Goal: Transaction & Acquisition: Book appointment/travel/reservation

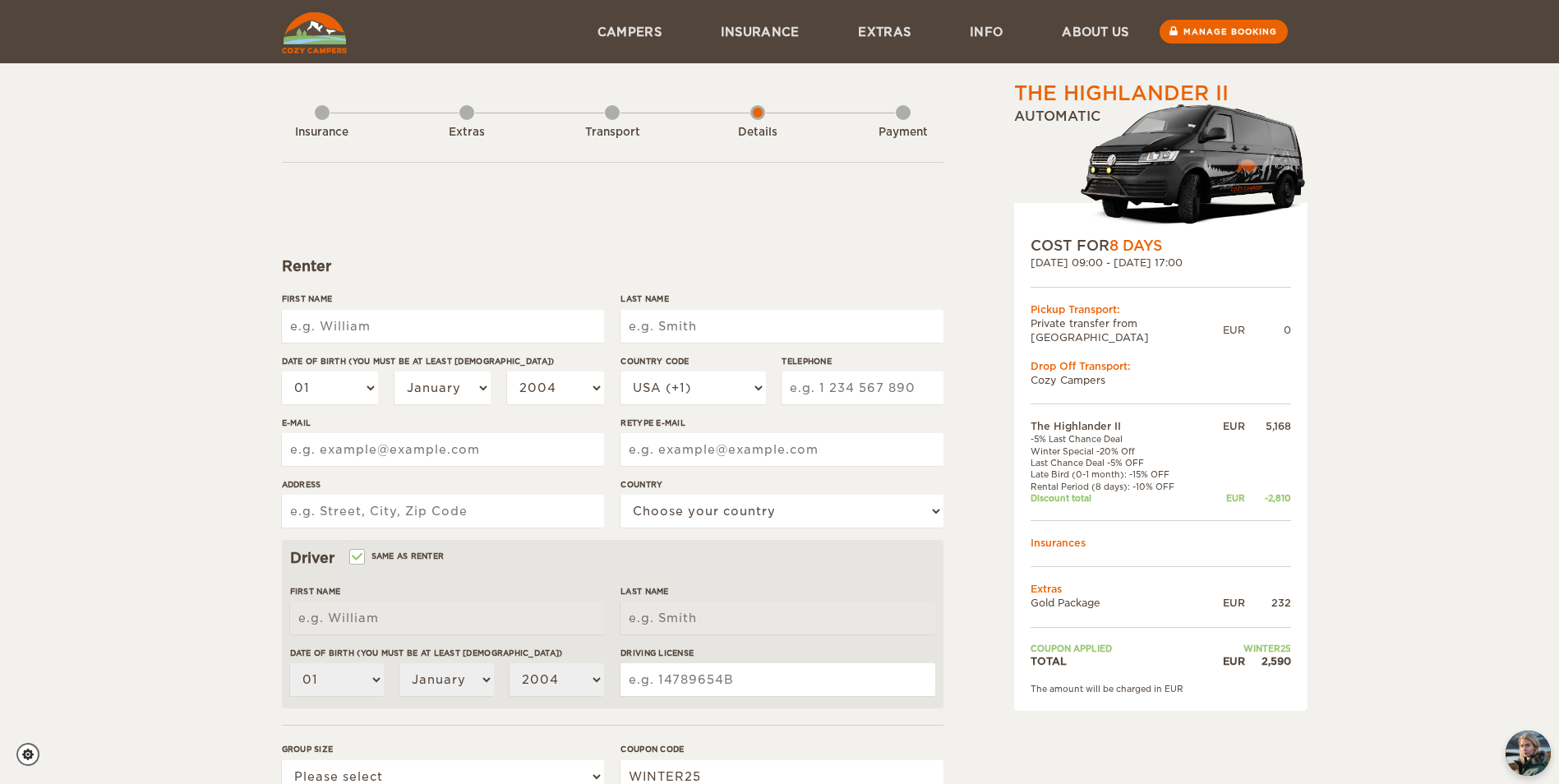
click at [417, 326] on input "First Name" at bounding box center [443, 326] width 322 height 33
type input "Christopher"
type input "Peters"
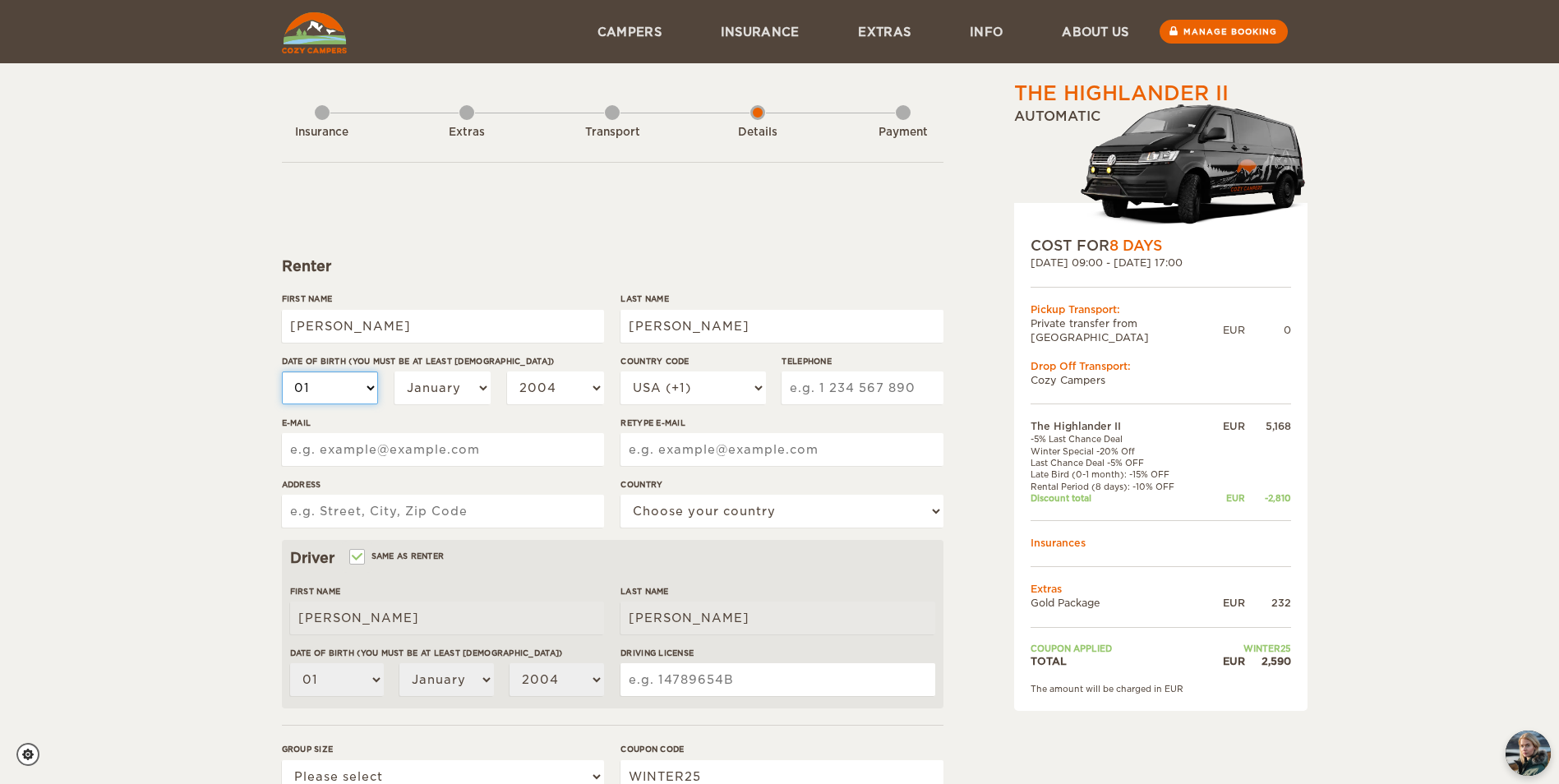
select select "02"
select select "03"
select select "04"
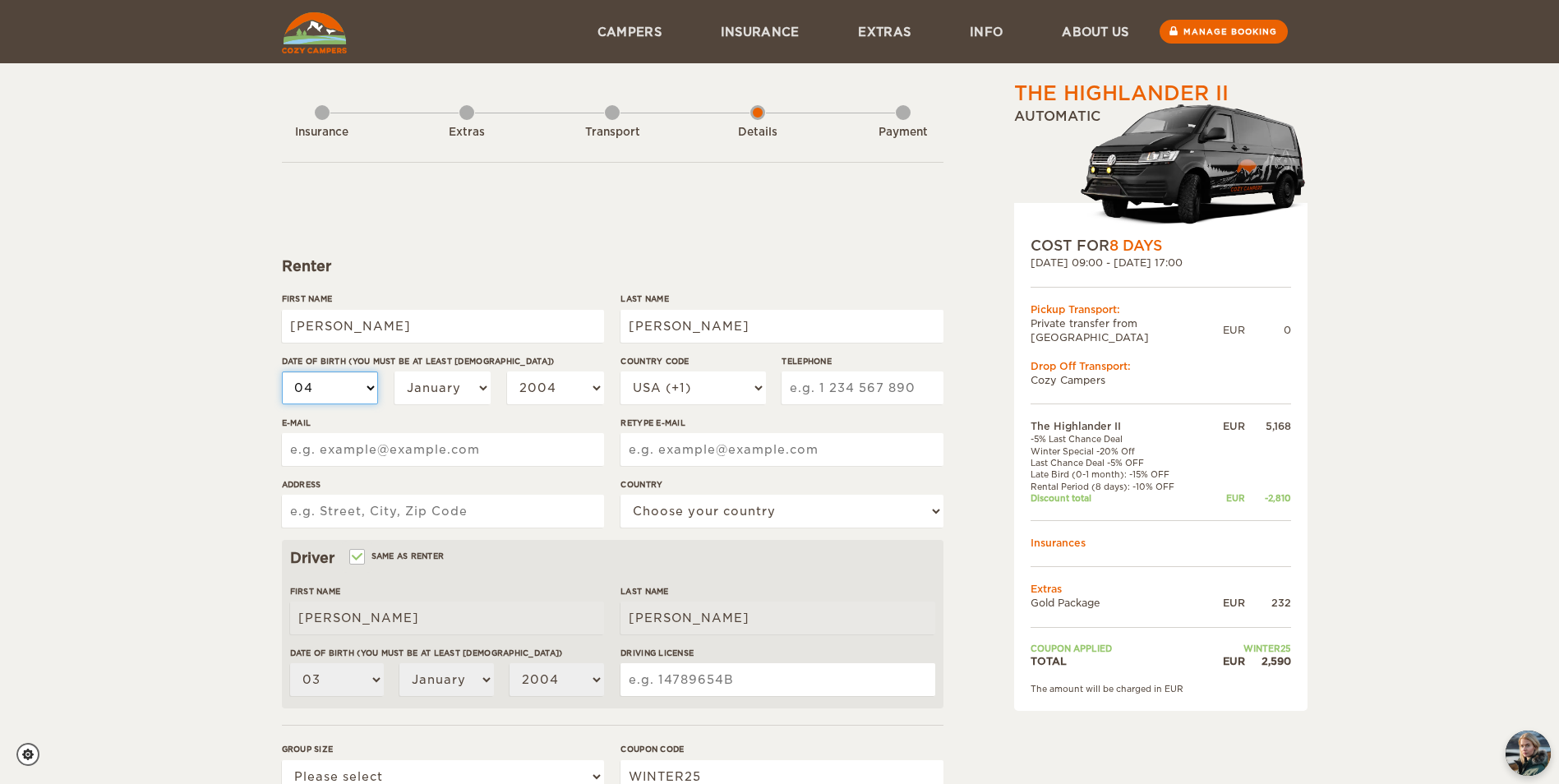
select select "04"
select select "05"
select select "06"
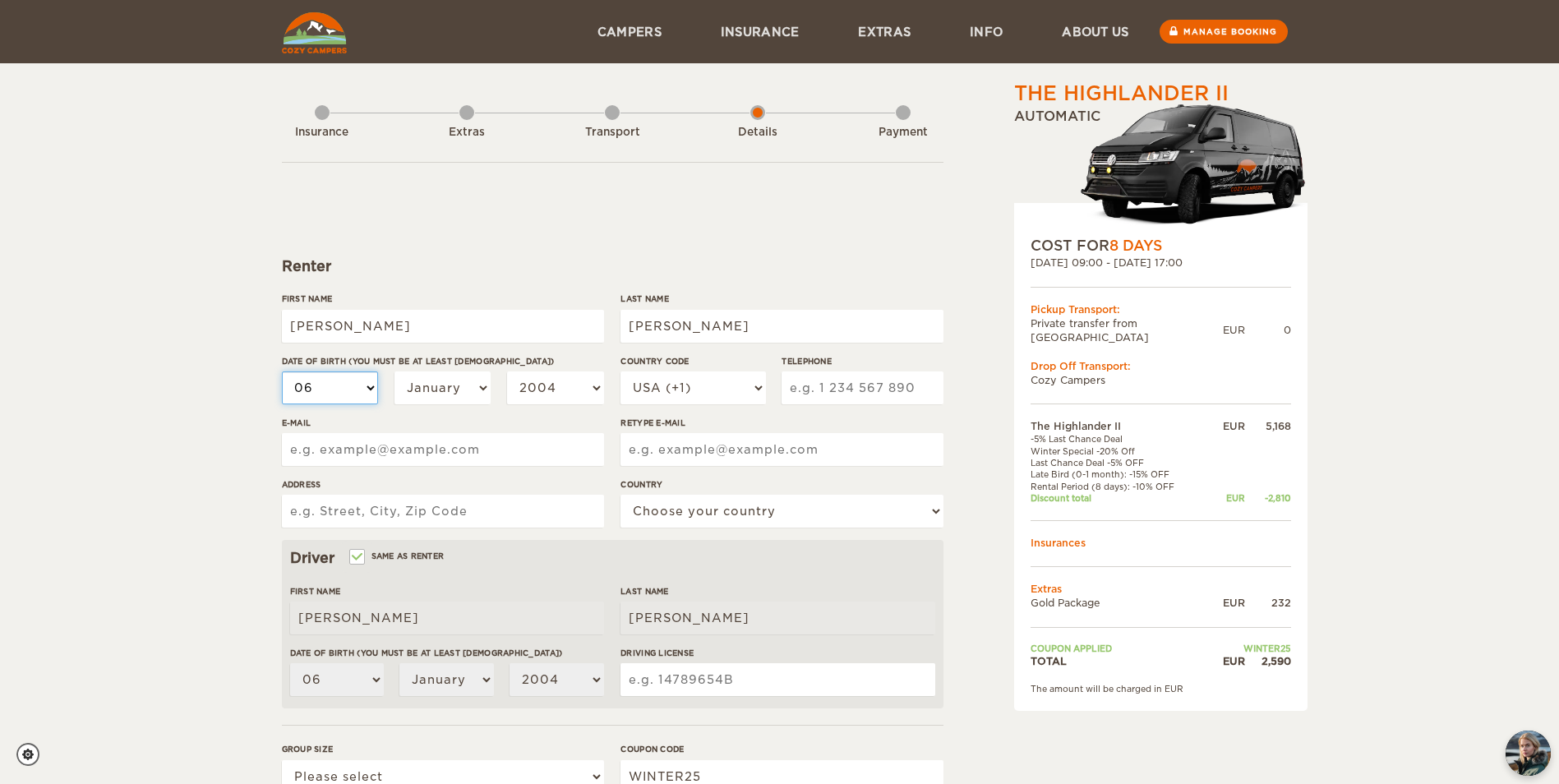
select select "07"
select select "08"
select select "09"
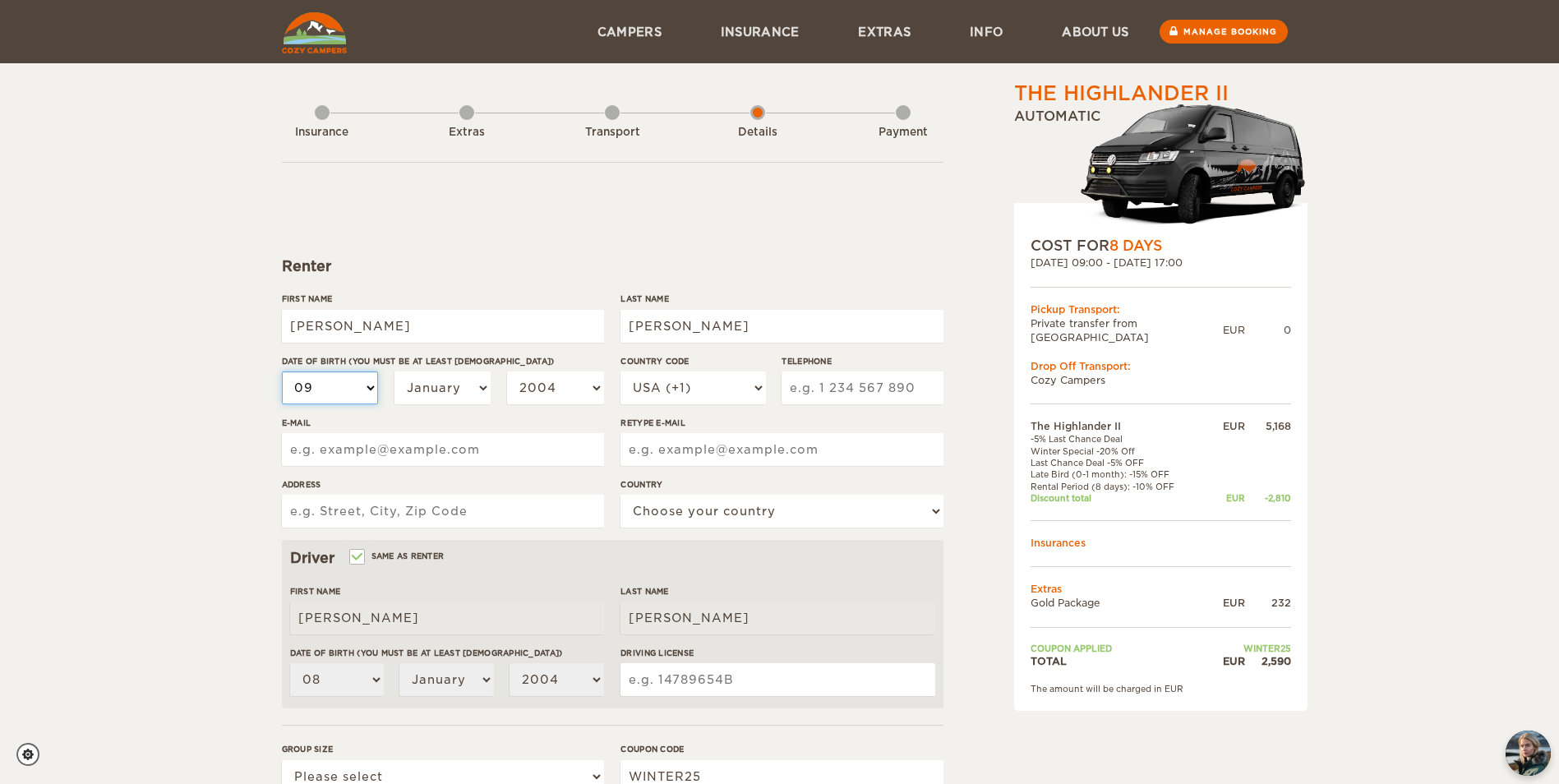
select select "09"
select select "10"
select select "11"
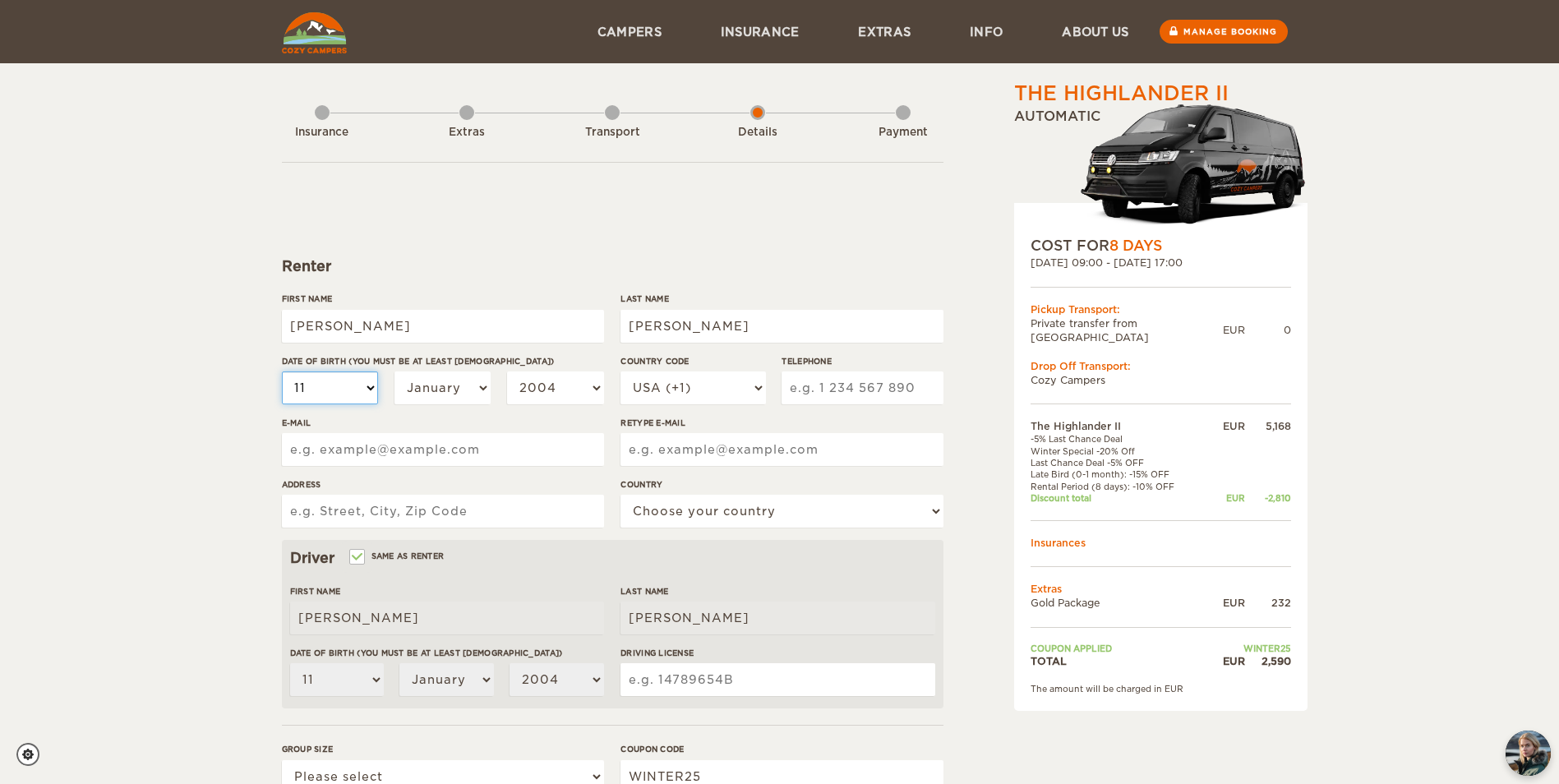
select select "12"
select select "13"
select select "14"
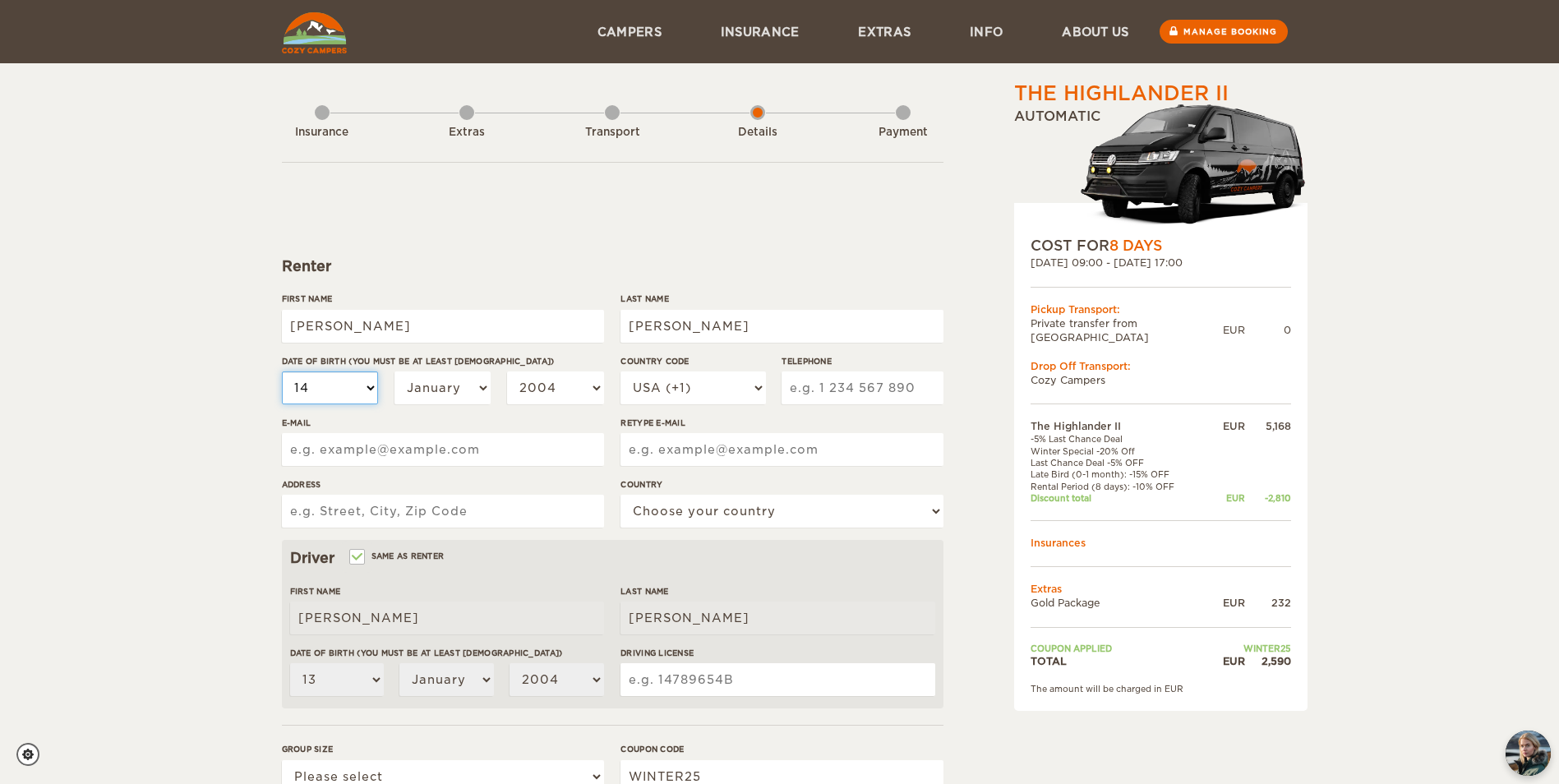
select select "14"
select select "15"
select select "16"
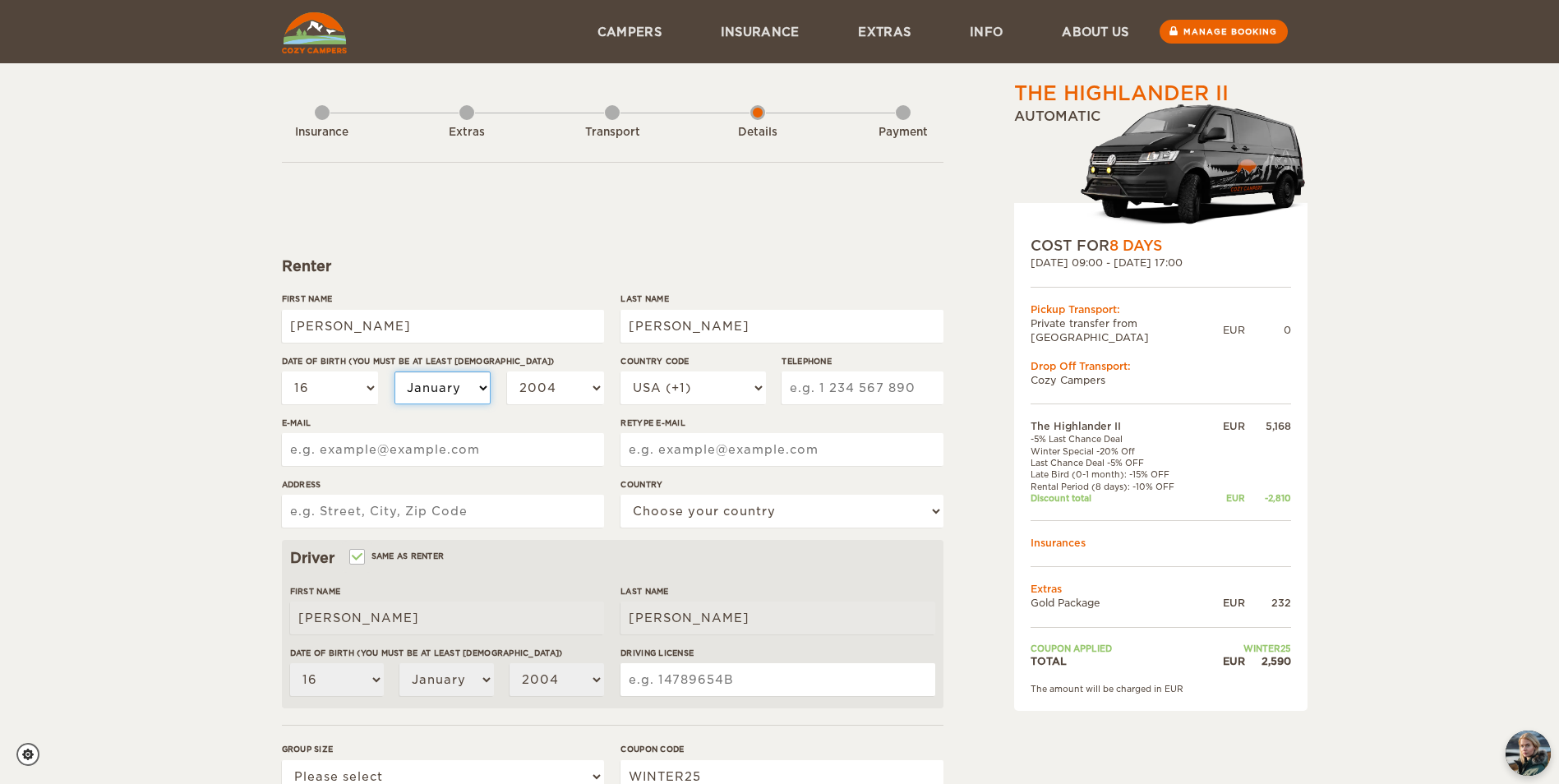
select select "03"
select select "2003"
select select "2002"
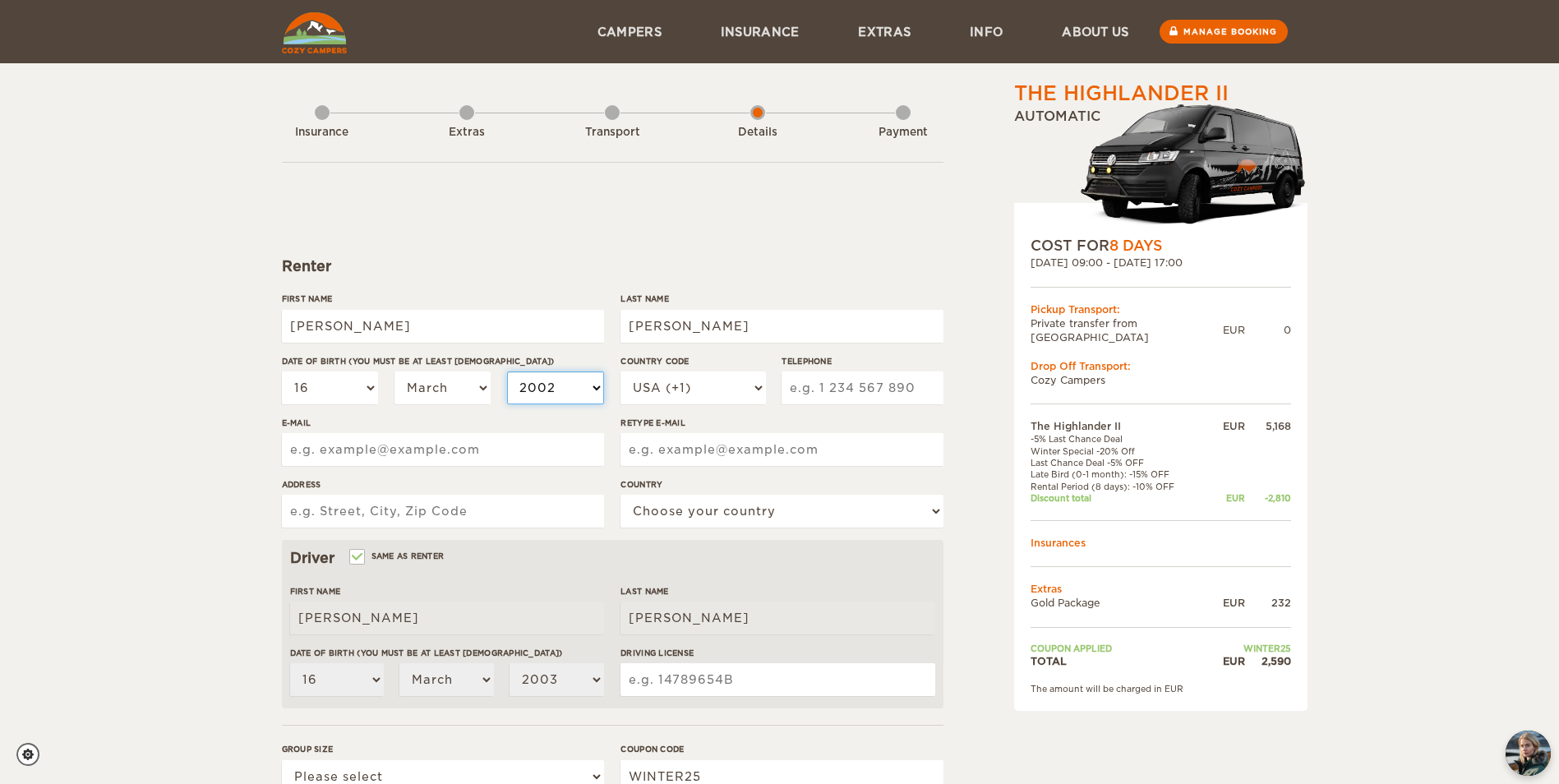
select select "2002"
select select "2001"
select select "2000"
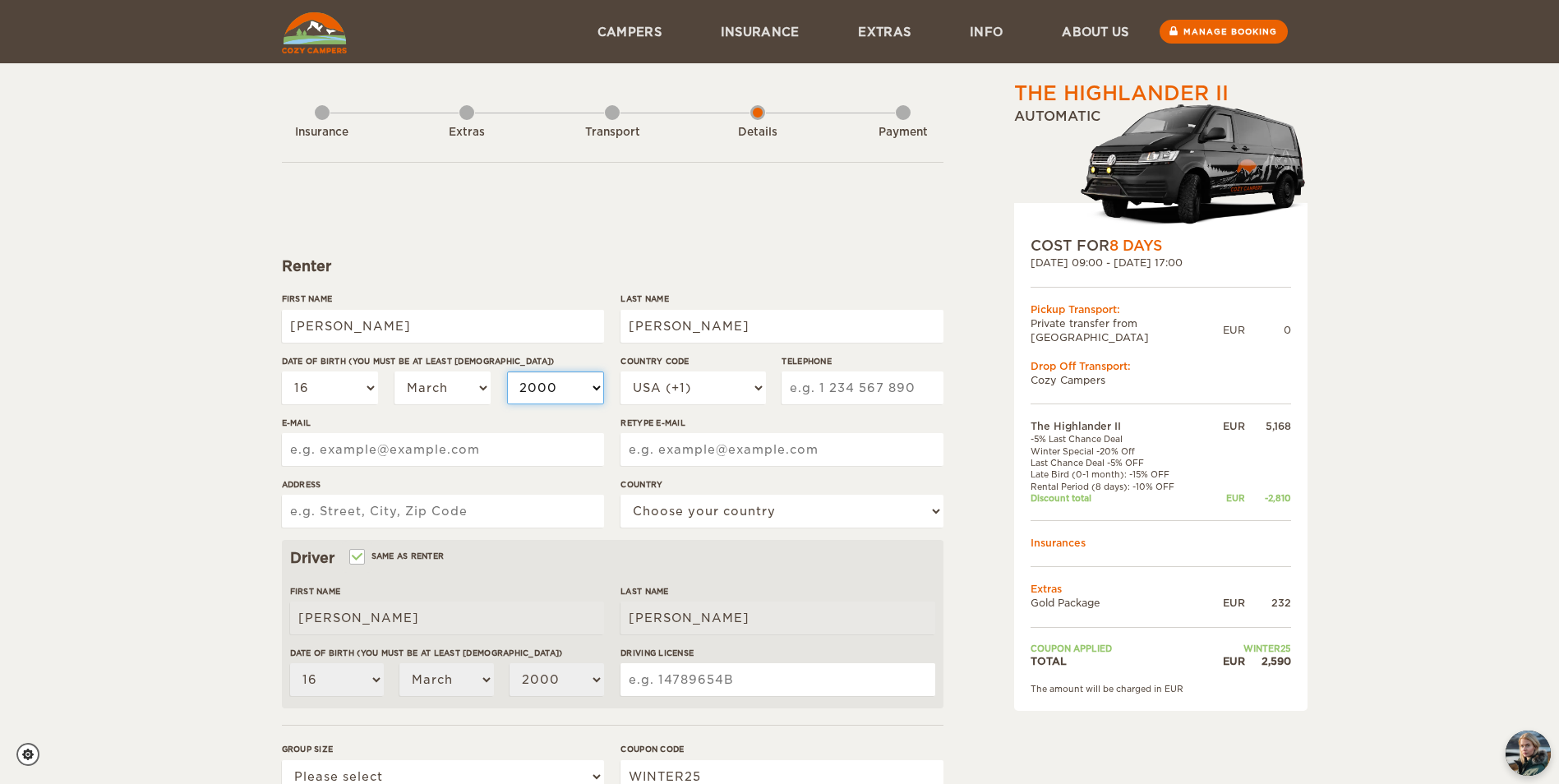
select select "1999"
select select "1998"
select select "1997"
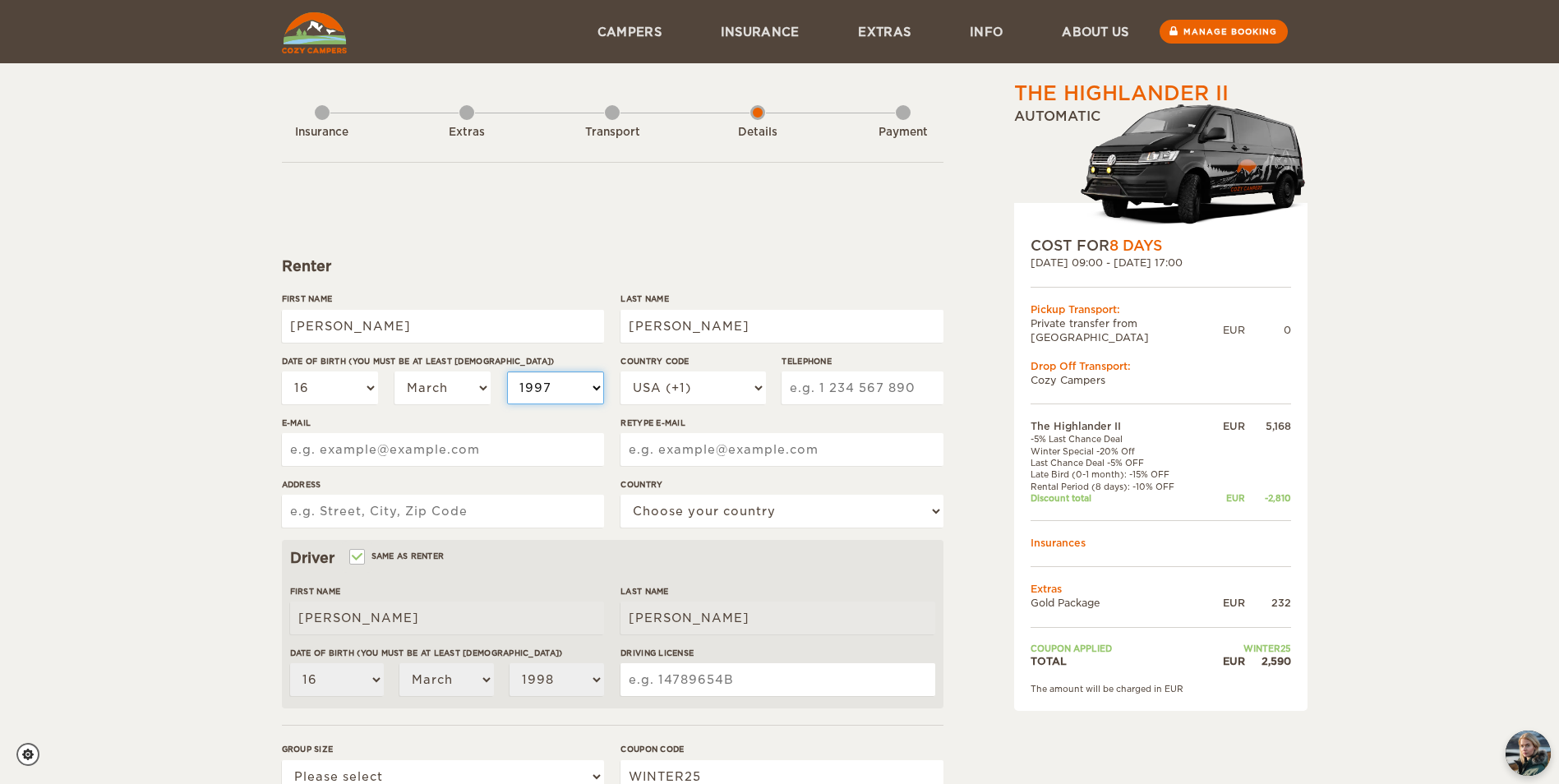
select select "1997"
select select "1996"
select select "1995"
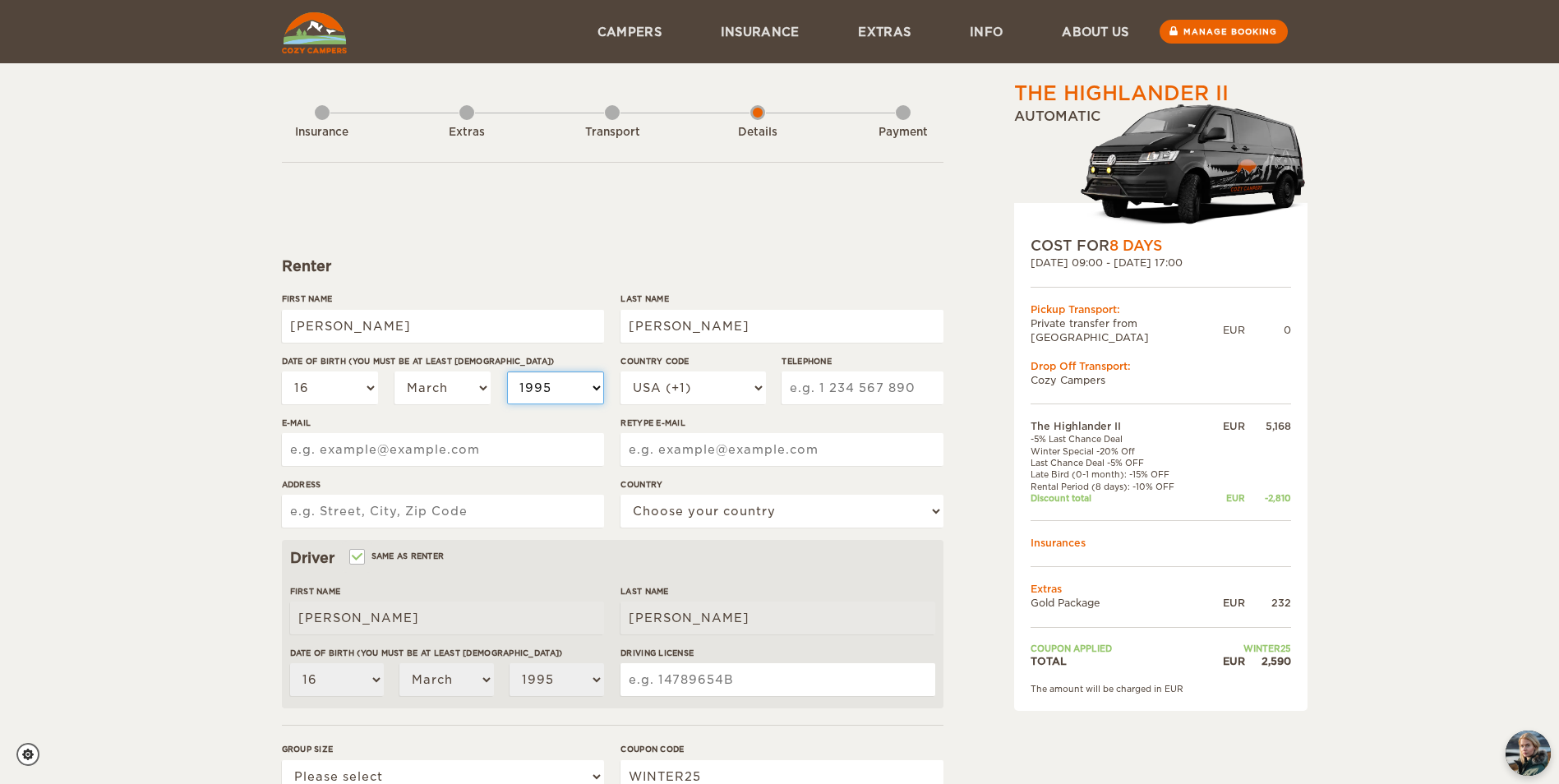
select select "1994"
select select "1993"
select select "1992"
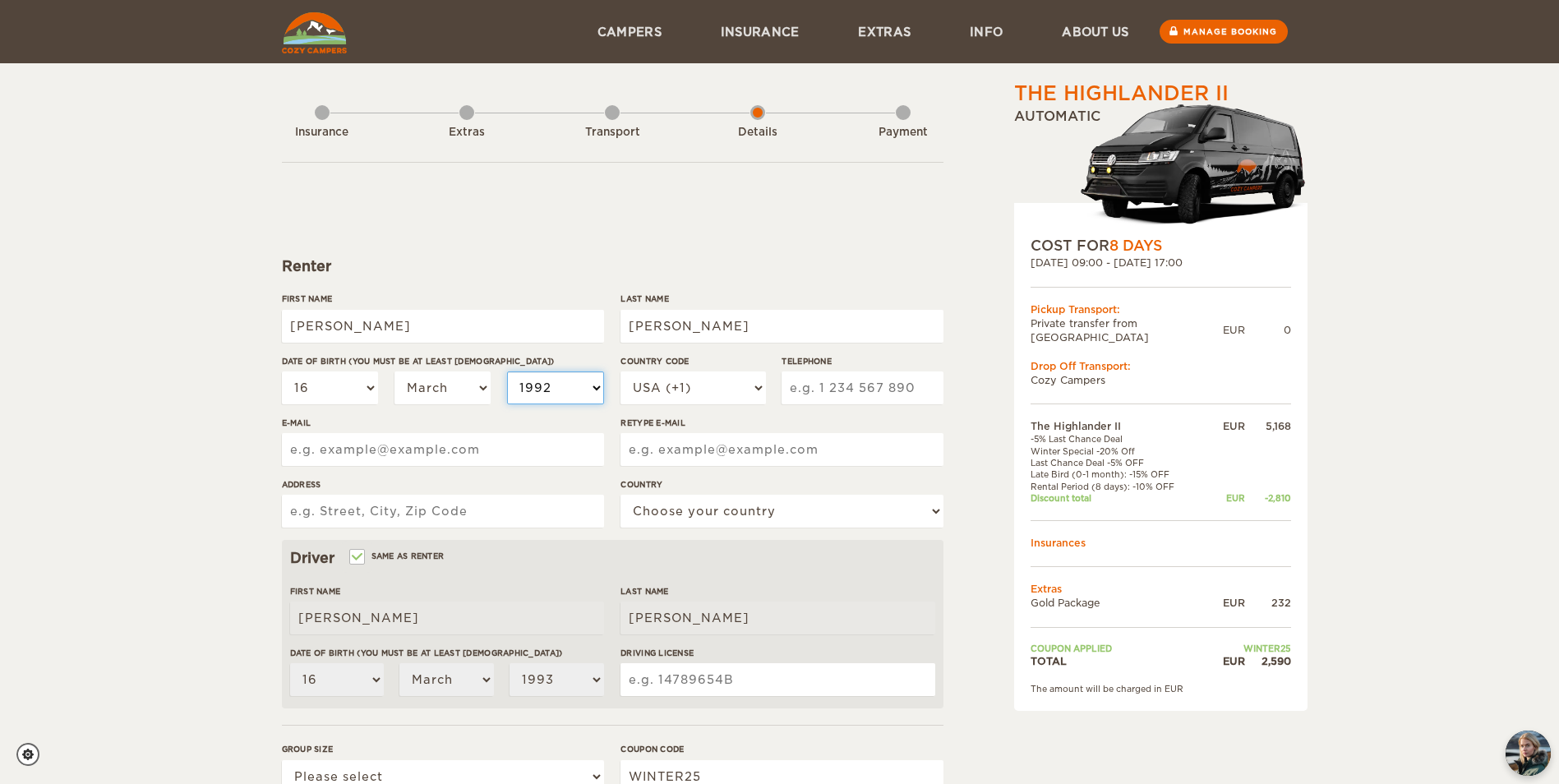
select select "1992"
select select "1991"
select select "1990"
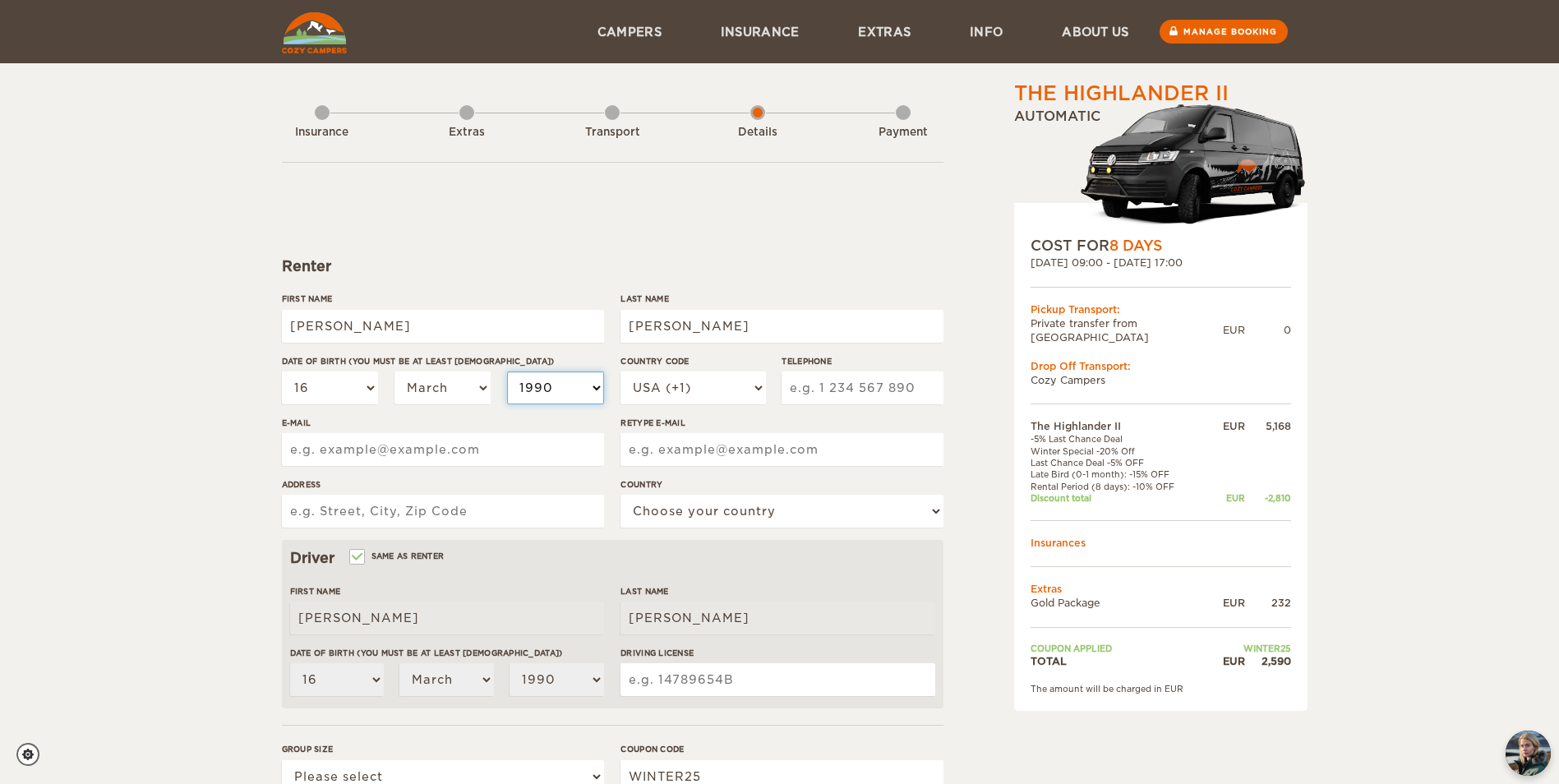
select select "1989"
select select "1988"
select select "1987"
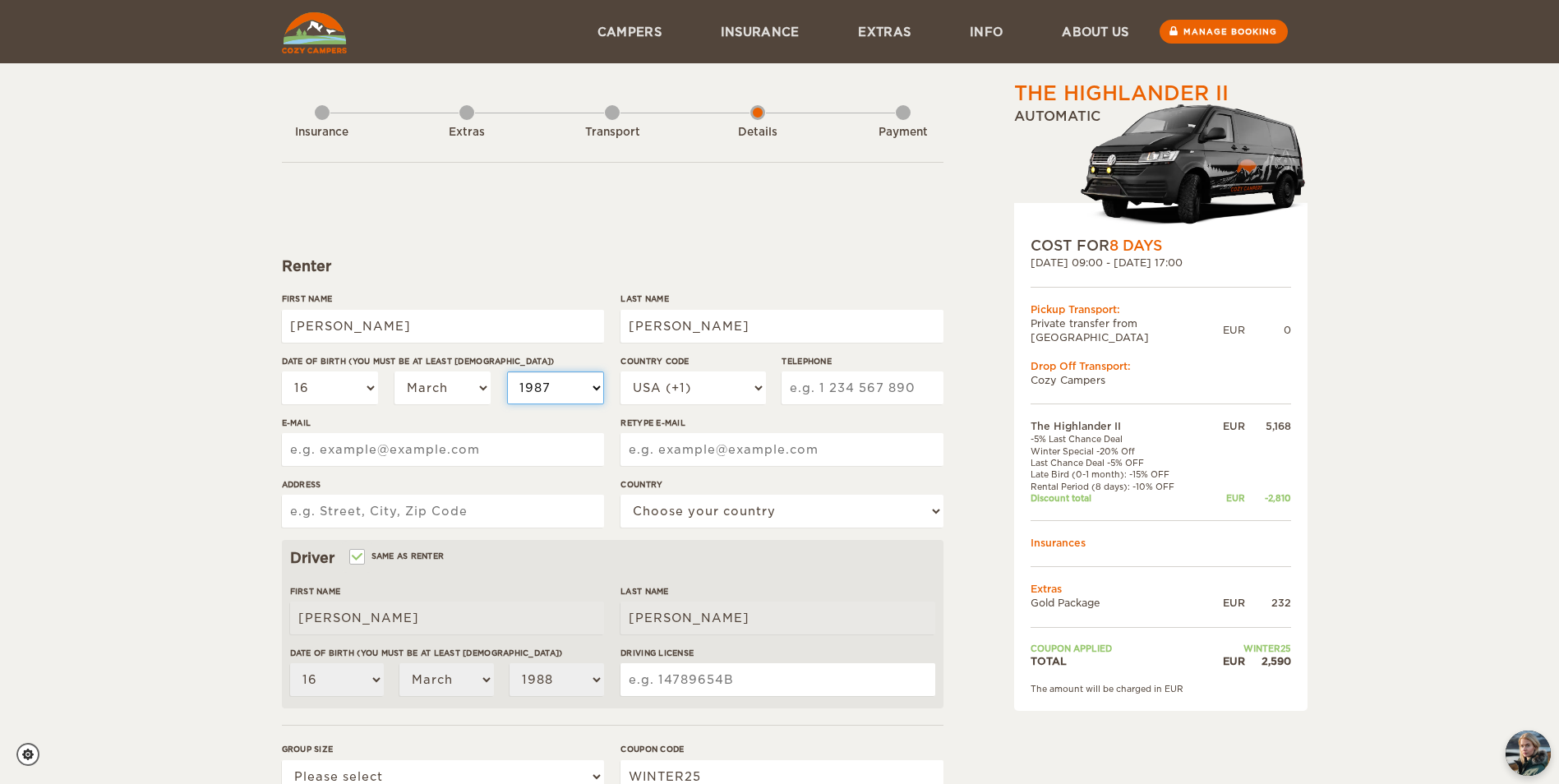
select select "1987"
select select "1986"
select select "1985"
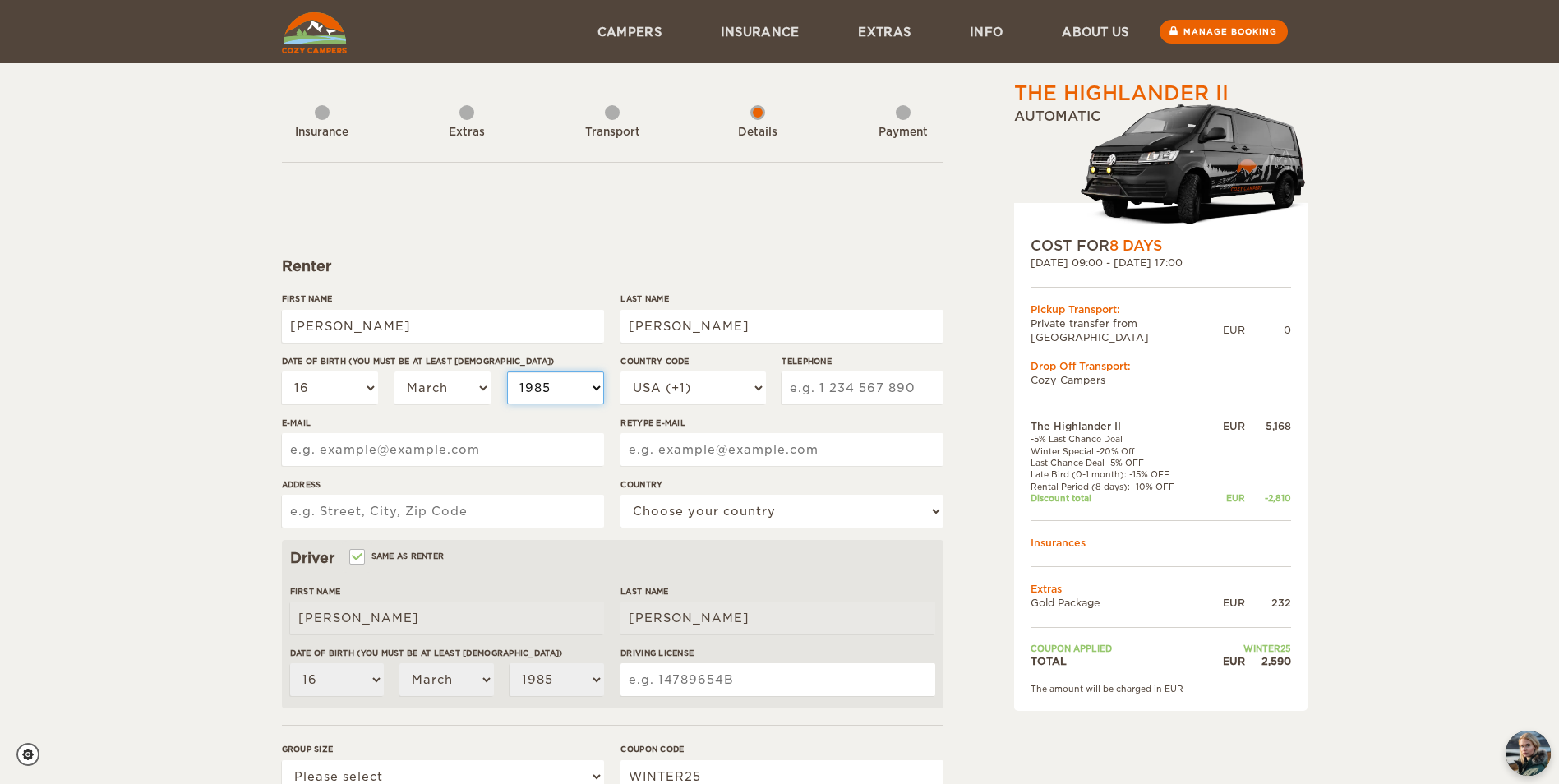
select select "1984"
select select "1983"
select select "1982"
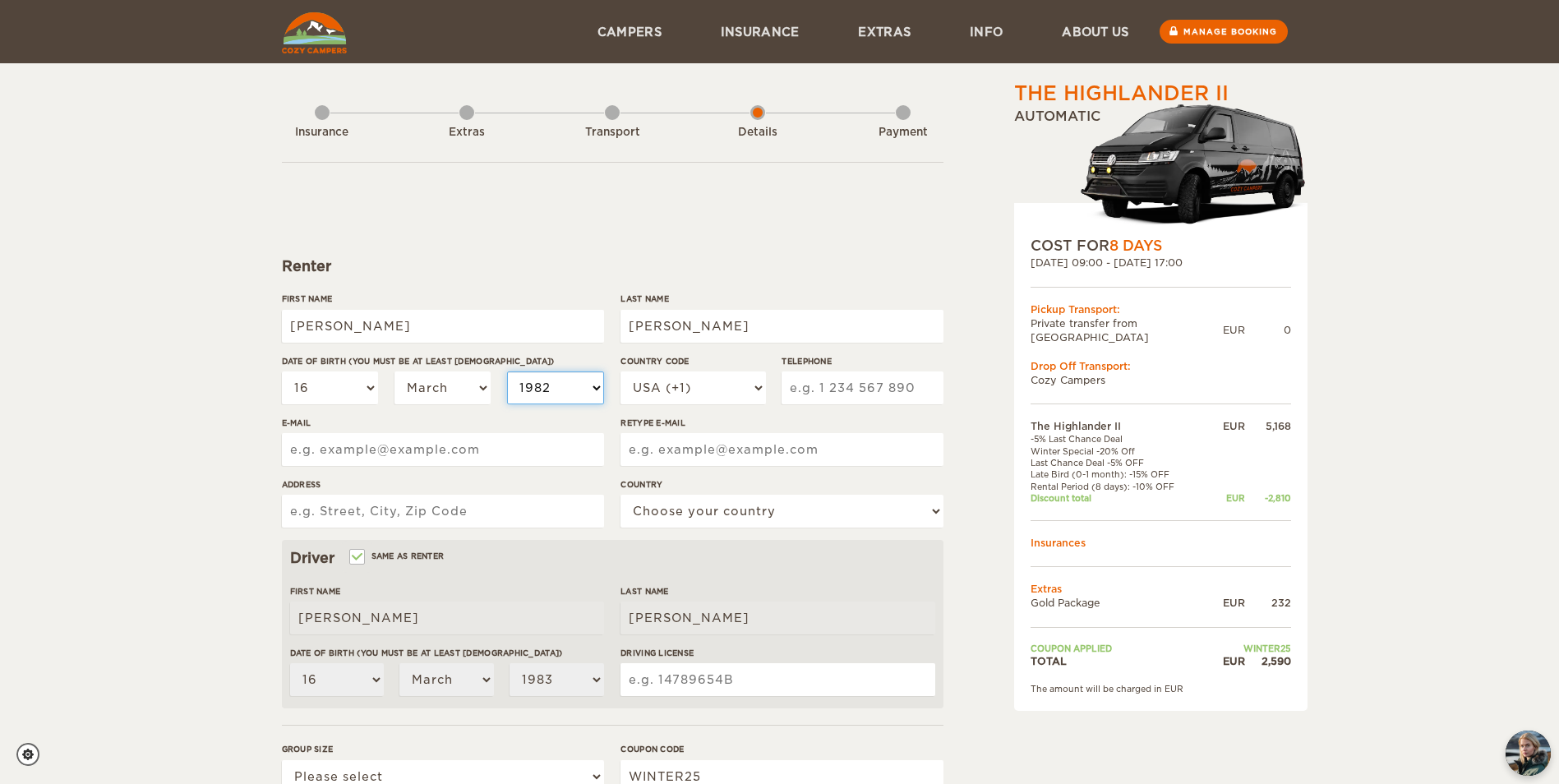
select select "1982"
select select "1980"
select select "1979"
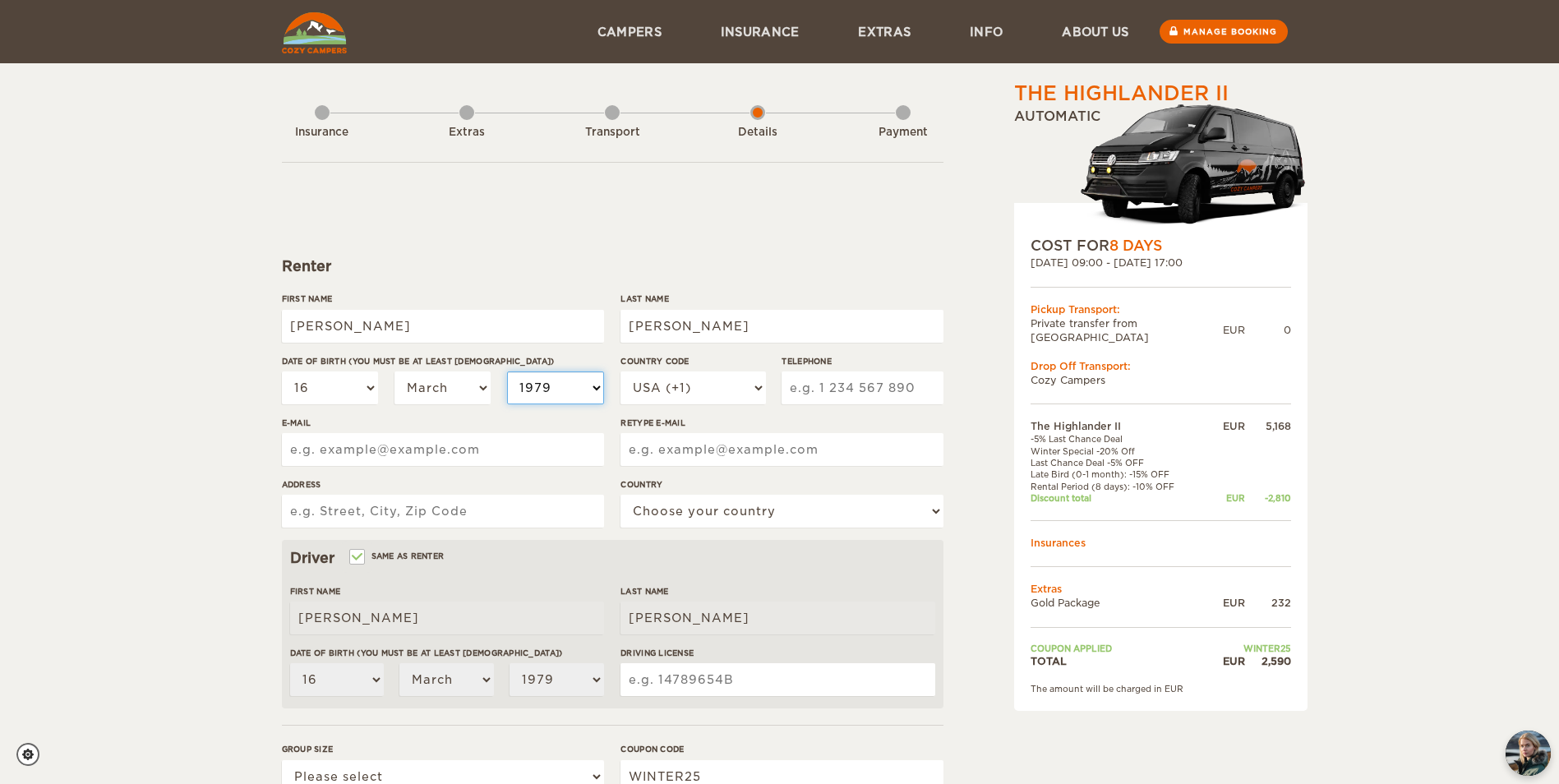
select select "1978"
select select "1977"
select select "1976"
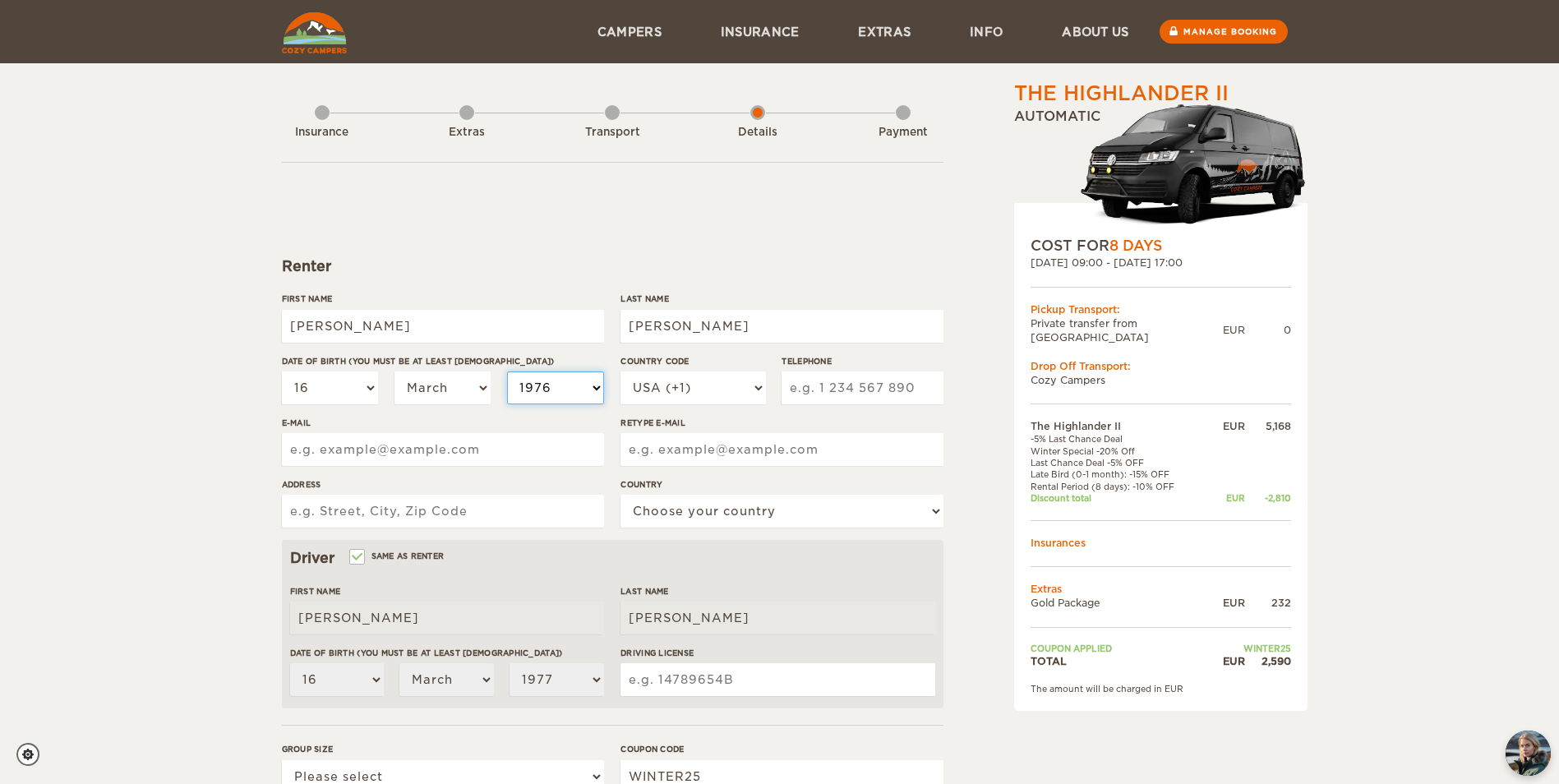
select select "1976"
select select "1975"
type input "6053214168"
type input "d"
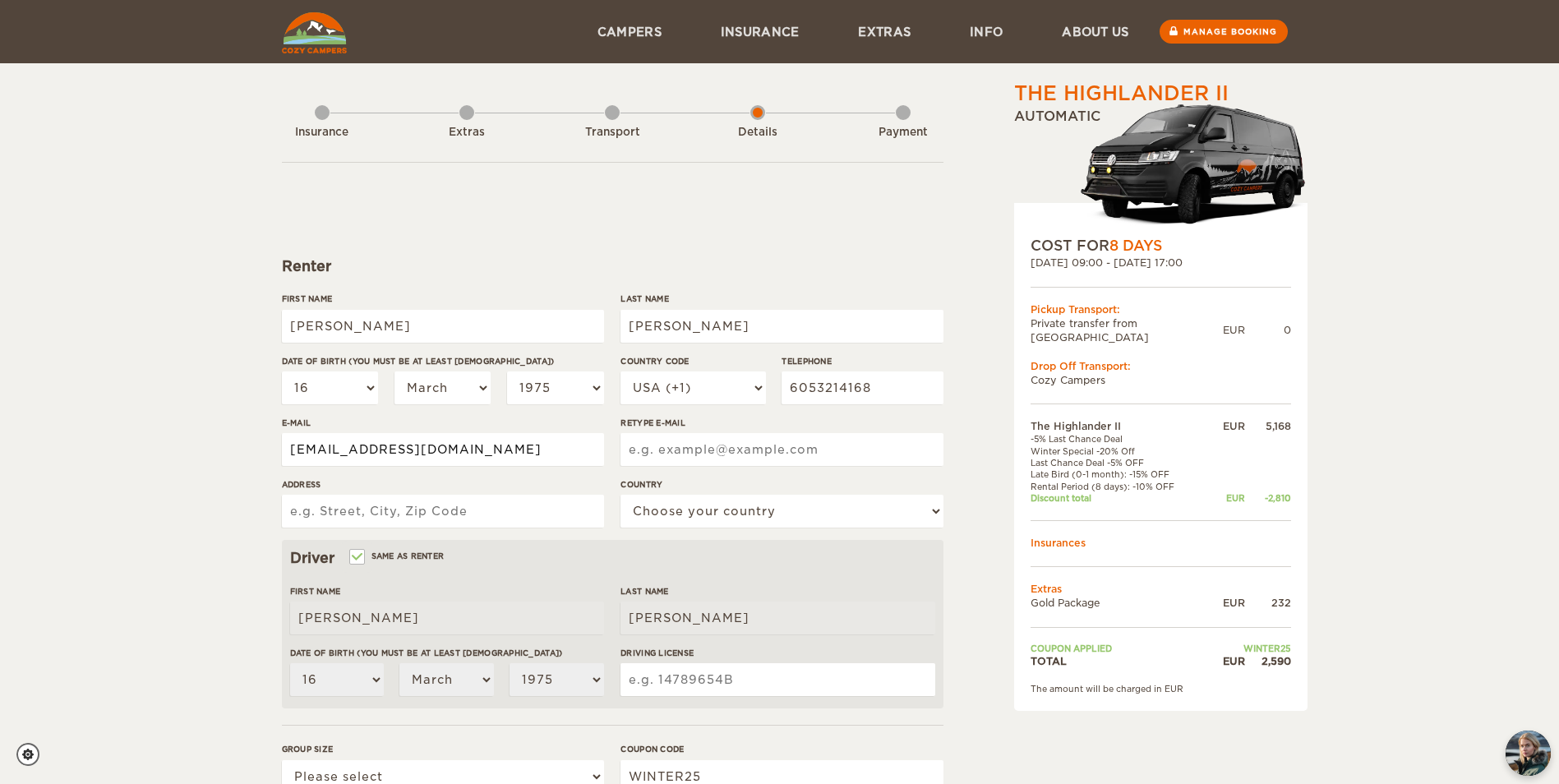
type input "dpeters68135@gmail.com"
type input "705 N Sagehorn Drive"
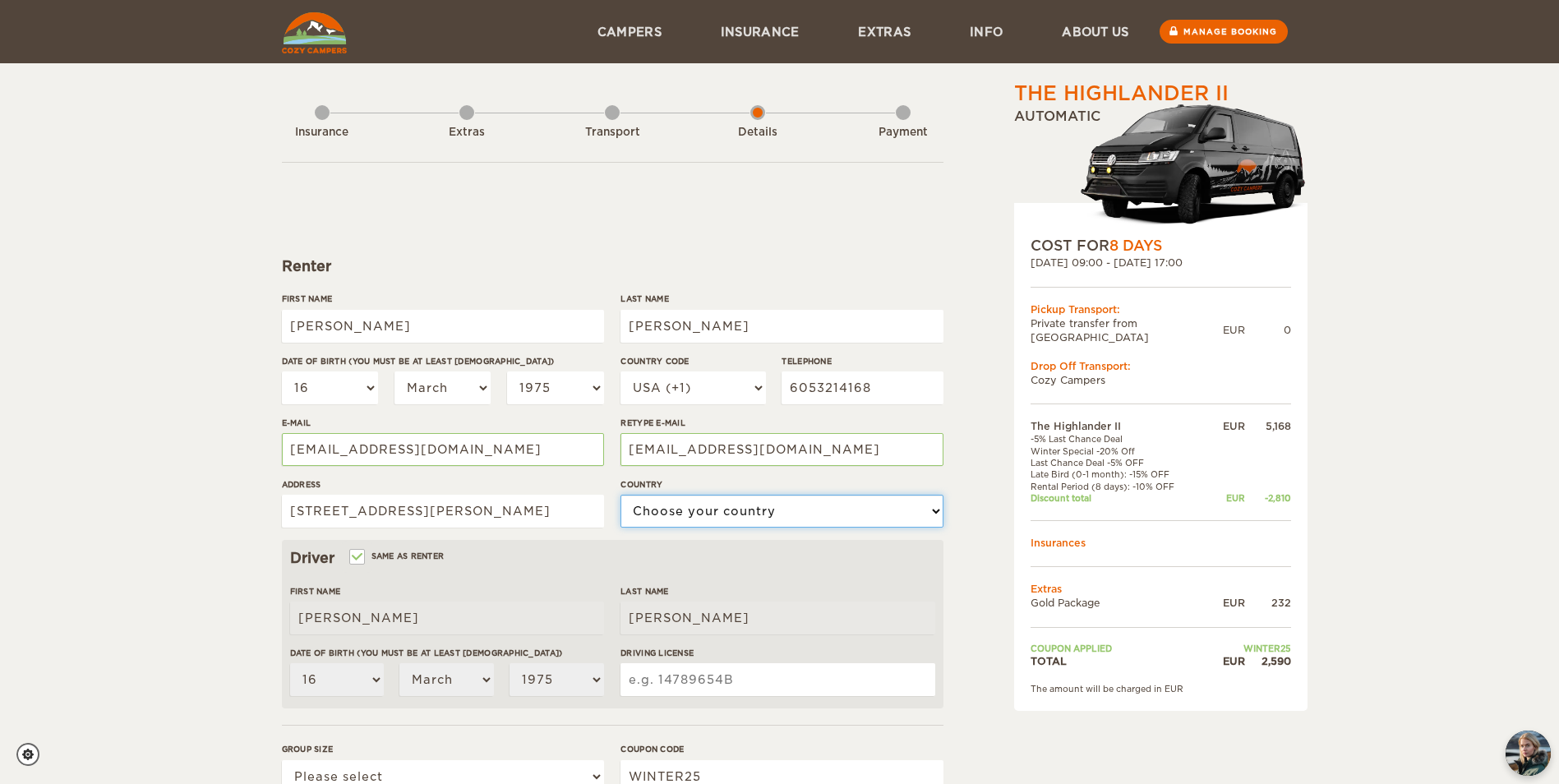
select select "222"
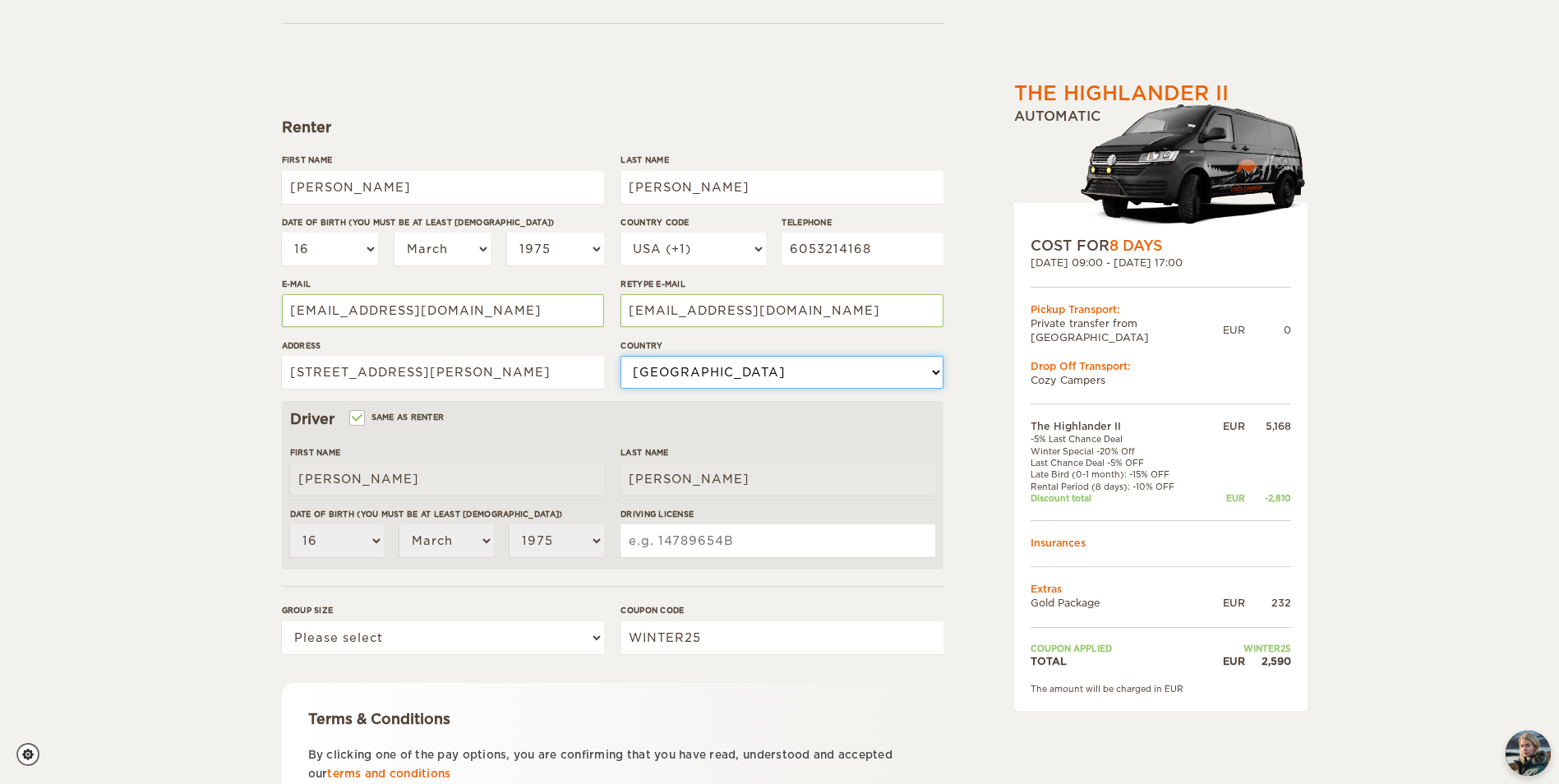
scroll to position [141, 0]
drag, startPoint x: 380, startPoint y: 184, endPoint x: 234, endPoint y: 191, distance: 146.2
click at [234, 191] on div "The Highlander II Expand Collapse Total 2,590 EUR Automatic COST FOR 8 Days 08.…" at bounding box center [779, 393] width 1559 height 1068
type input "D"
type input "C"
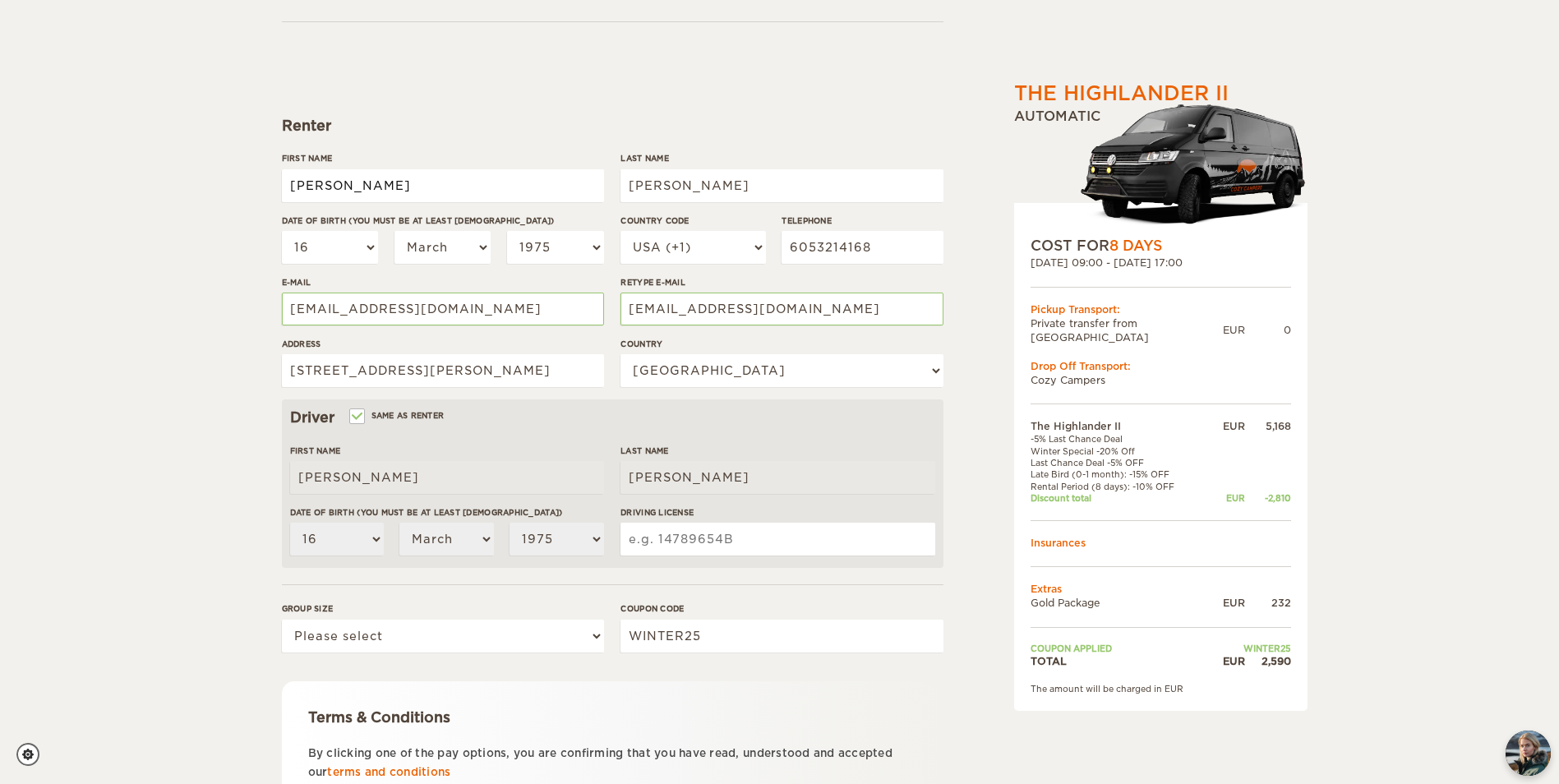
type input "[PERSON_NAME]"
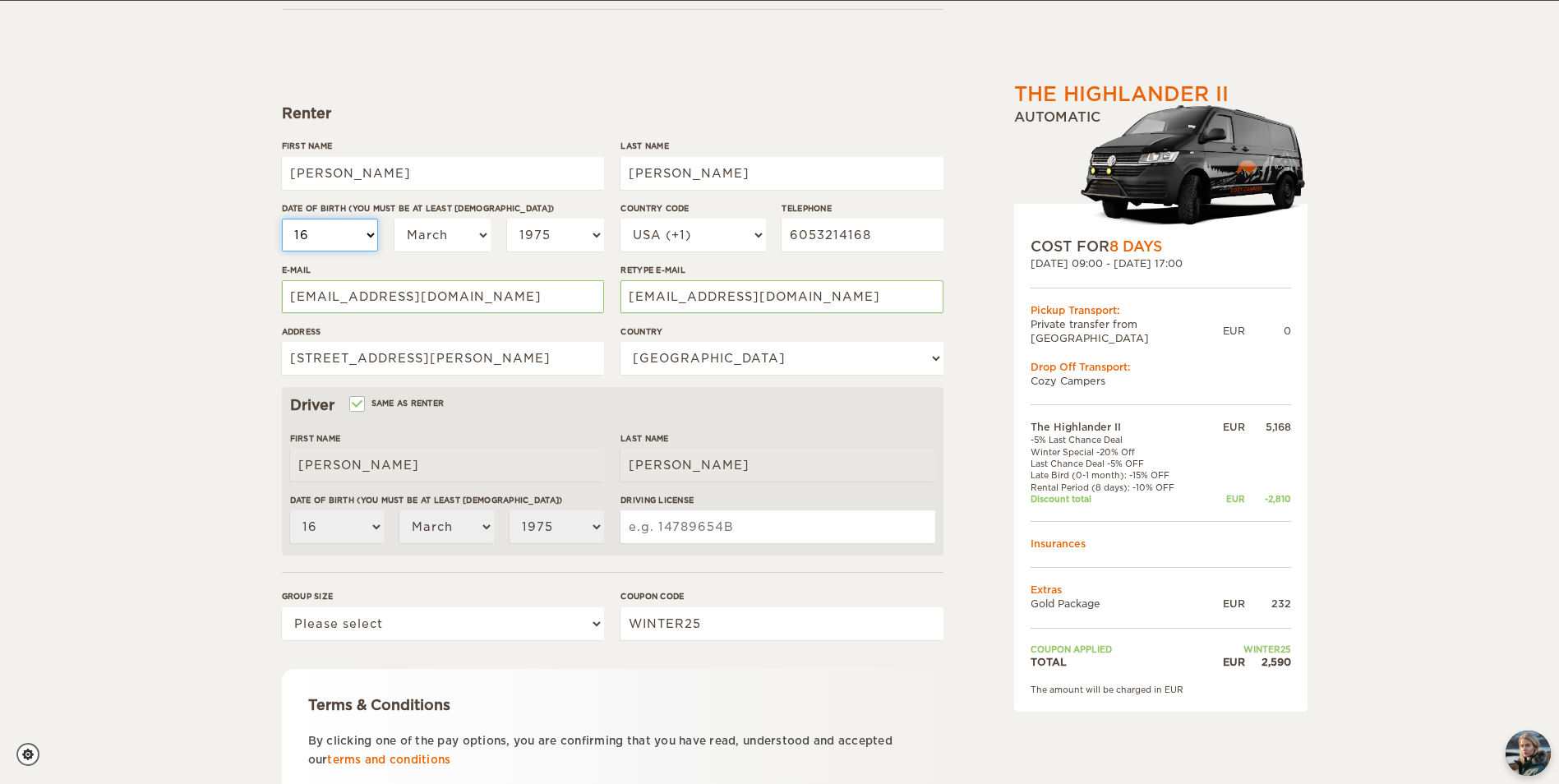
scroll to position [153, 0]
click at [361, 237] on select "01 02 03 04 05 06 07 08 09 10 11 12 13 14 15 16 17 18 19 20 21 22 23 24 25 26 2…" at bounding box center [331, 234] width 97 height 33
select select "11"
click at [282, 218] on select "01 02 03 04 05 06 07 08 09 10 11 12 13 14 15 16 17 18 19 20 21 22 23 24 25 26 2…" at bounding box center [331, 234] width 97 height 33
select select "11"
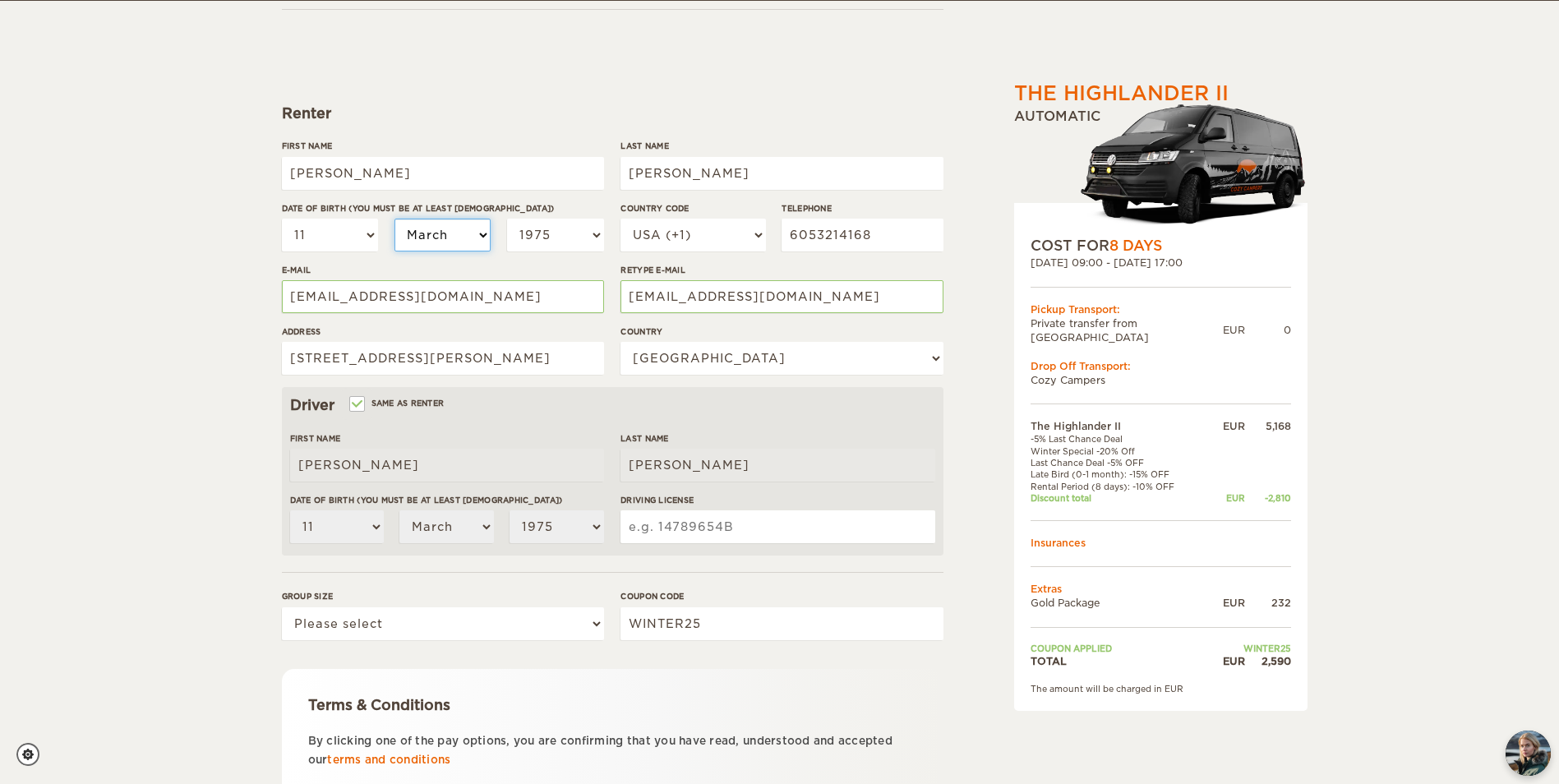
click at [430, 228] on select "January February March April May June July August September October November De…" at bounding box center [443, 234] width 97 height 33
select select "10"
click at [395, 218] on select "January February March April May June July August September October November De…" at bounding box center [443, 234] width 97 height 33
select select "10"
click at [557, 228] on select "2004 2003 2002 2001 2000 1999 1998 1997 1996 1995 1994 1993 1992 1991 1990 1989…" at bounding box center [556, 234] width 97 height 33
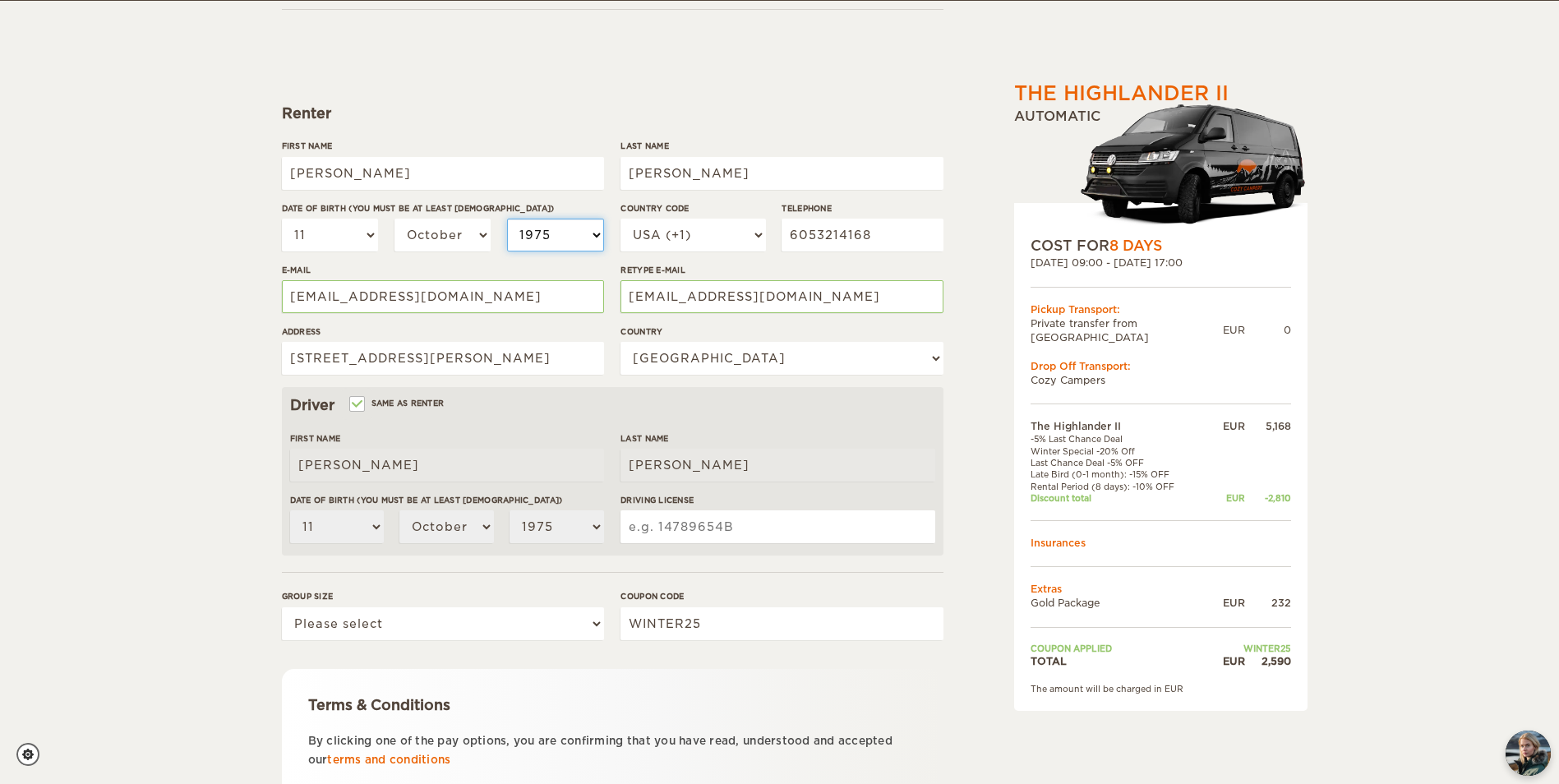
select select "1974"
click at [507, 218] on select "2004 2003 2002 2001 2000 1999 1998 1997 1996 1995 1994 1993 1992 1991 1990 1989…" at bounding box center [556, 234] width 97 height 33
select select "1974"
click at [355, 403] on input "Same as renter" at bounding box center [356, 406] width 11 height 11
checkbox input "false"
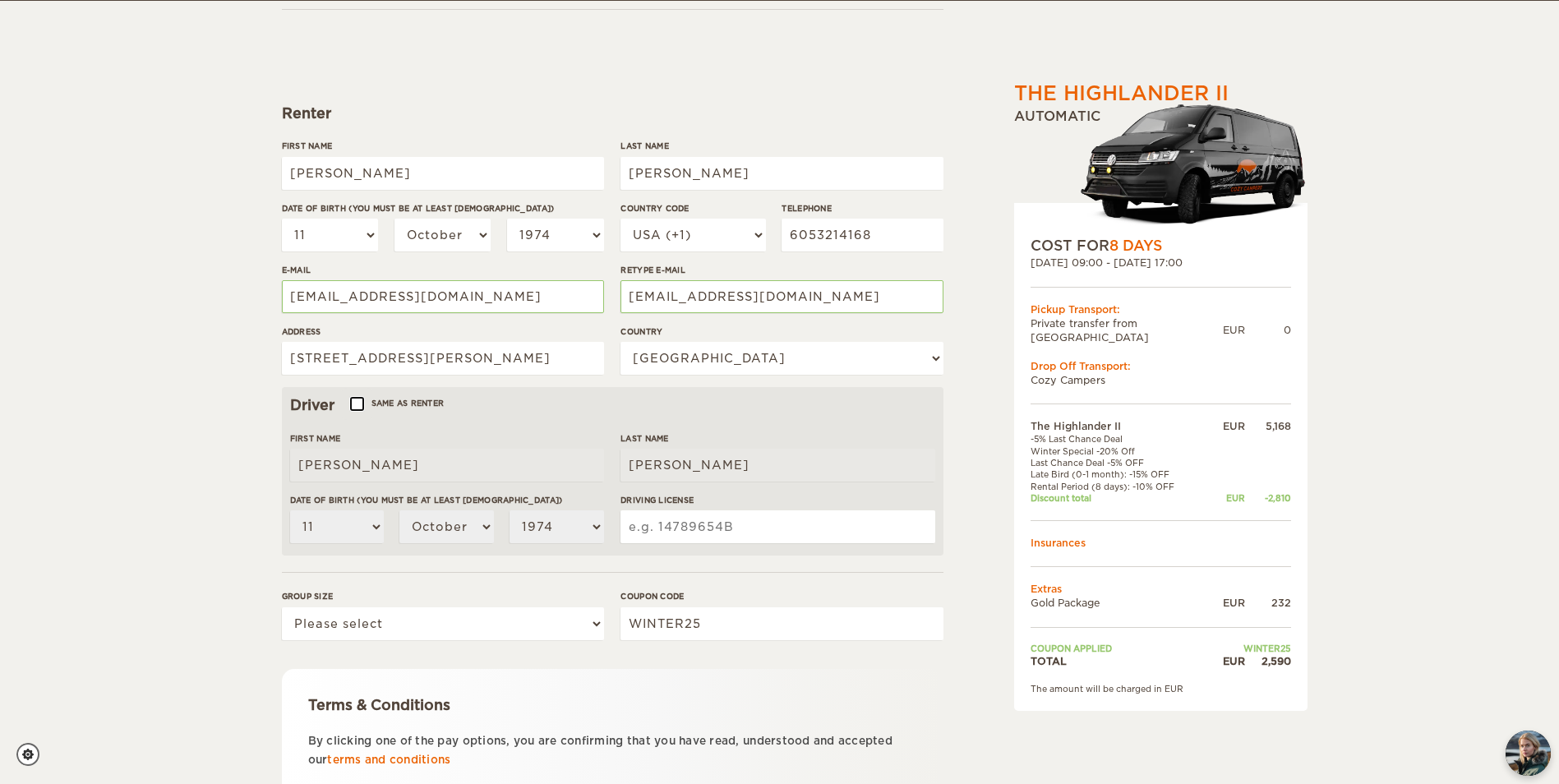
select select
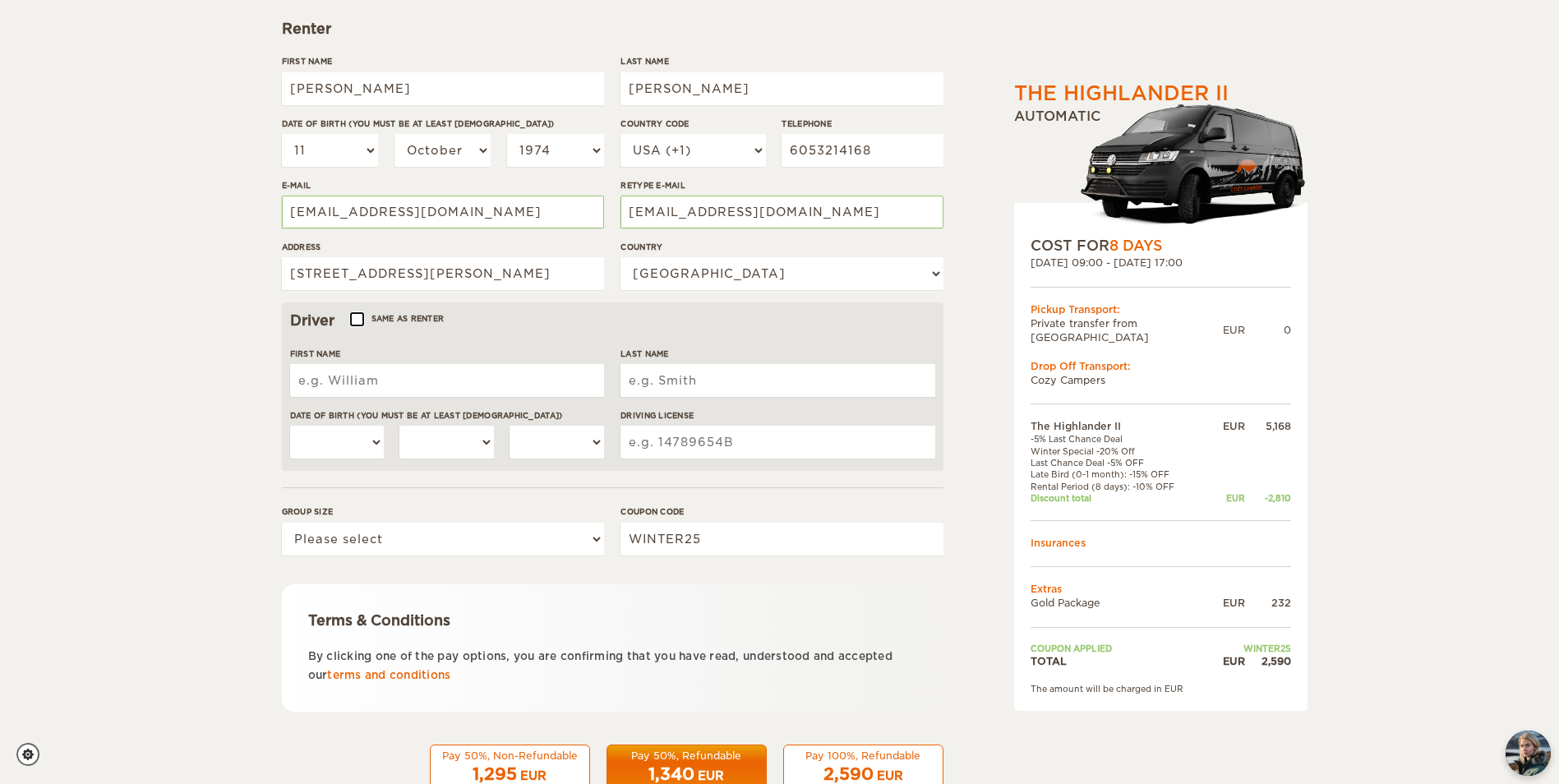
scroll to position [285, 0]
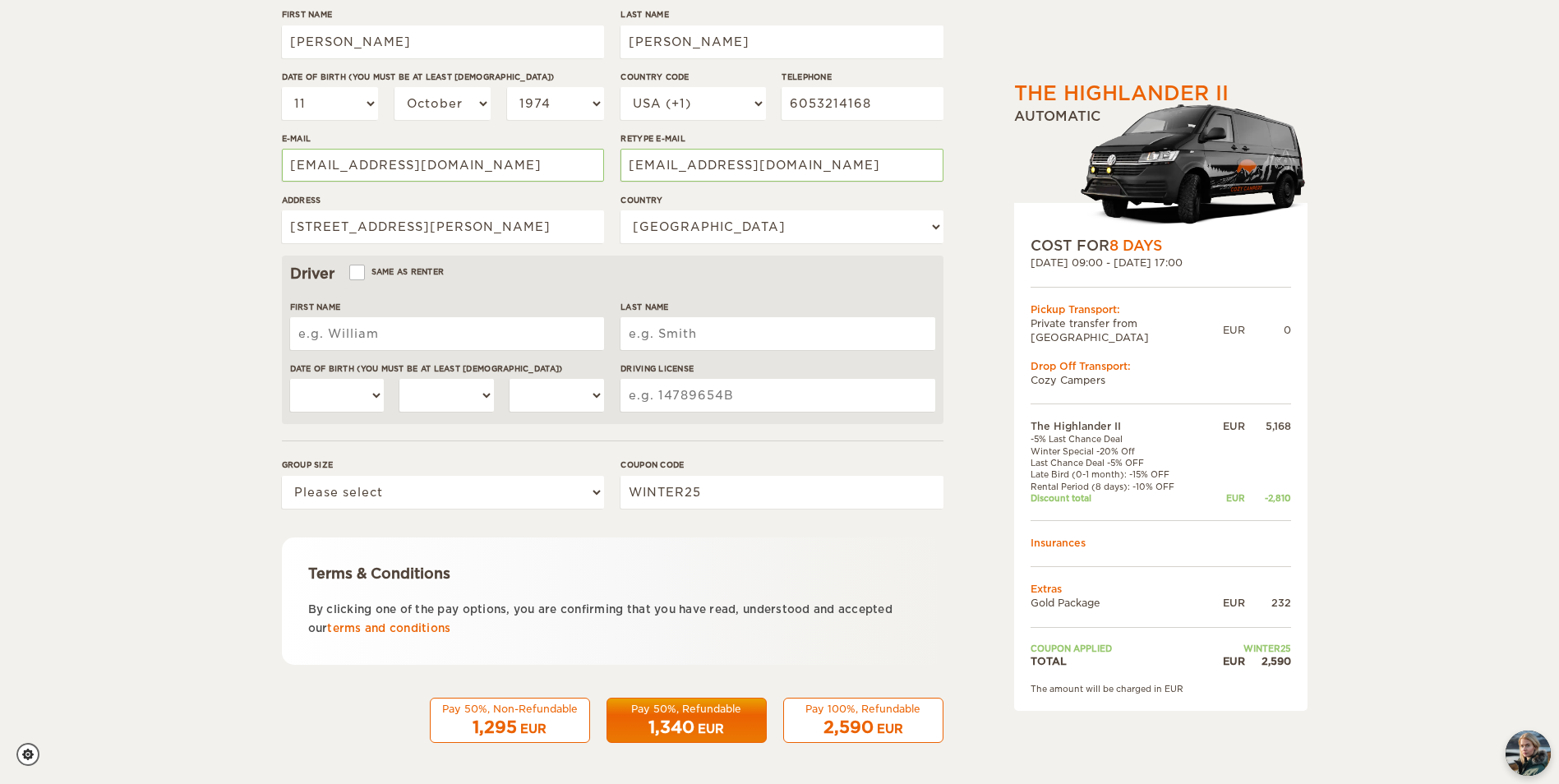
click at [330, 337] on input "First Name" at bounding box center [447, 333] width 314 height 33
type input "Christopher"
type input "Peters"
select select "16"
click at [484, 399] on select "January February March April May June July August September October November De…" at bounding box center [447, 395] width 95 height 33
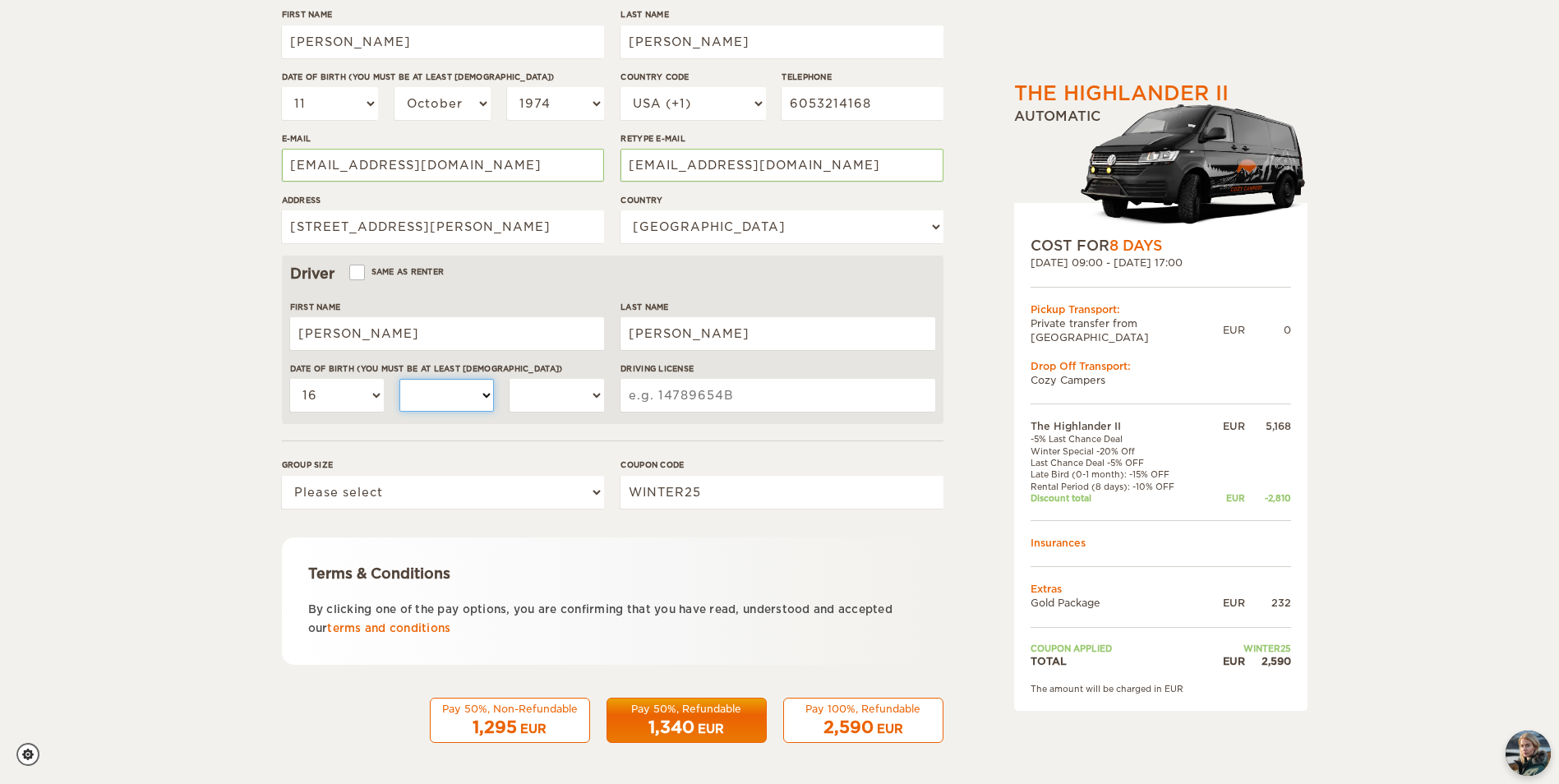
select select "03"
click at [400, 378] on select "January February March April May June July August September October November De…" at bounding box center [447, 395] width 95 height 33
click at [533, 393] on select "2004 2003 2002 2001 2000 1999 1998 1997 1996 1995 1994 1993 1992 1991 1990 1989…" at bounding box center [557, 395] width 95 height 33
select select "1975"
click at [510, 378] on select "2004 2003 2002 2001 2000 1999 1998 1997 1996 1995 1994 1993 1992 1991 1990 1989…" at bounding box center [557, 395] width 95 height 33
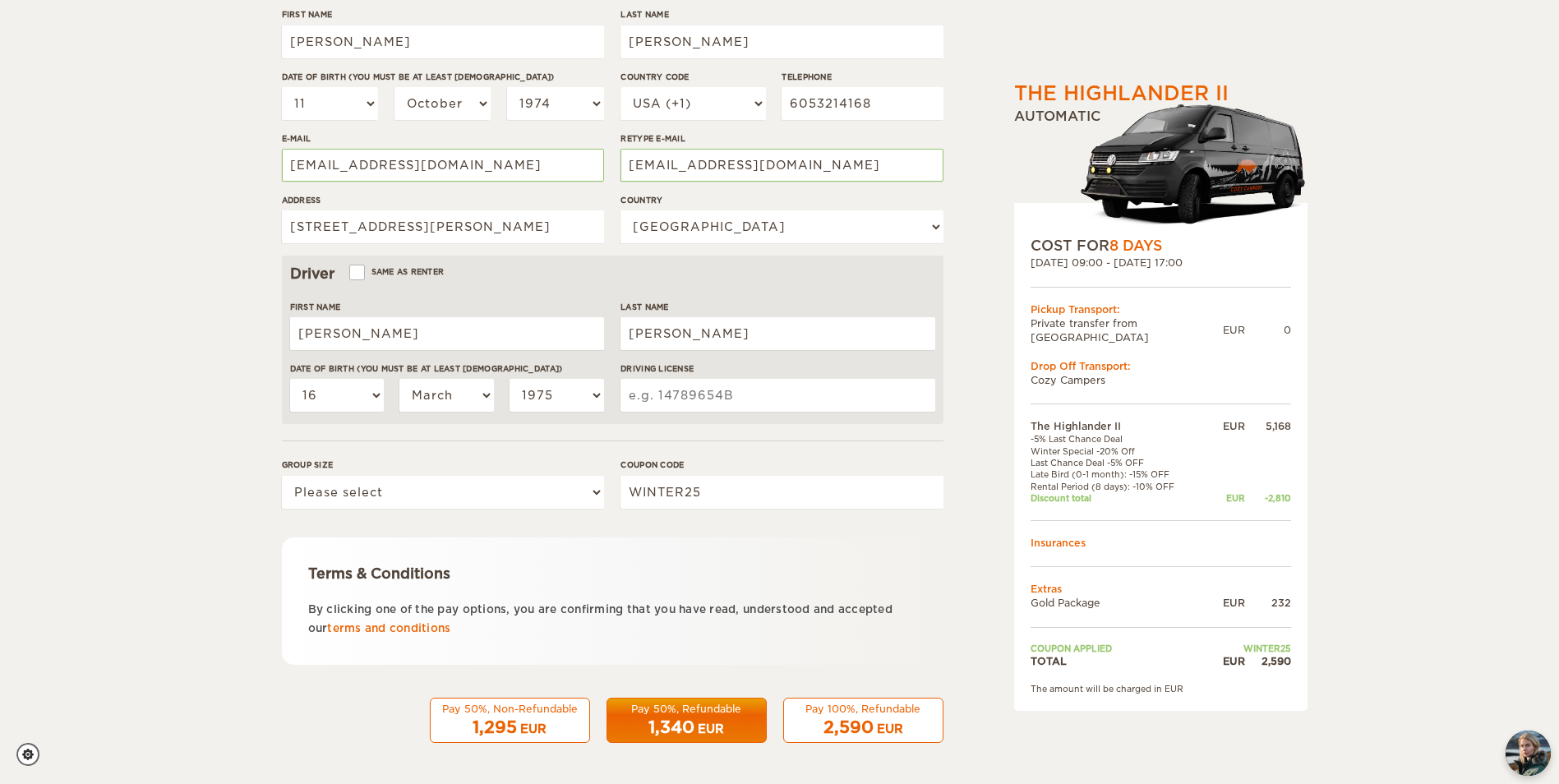
click at [682, 398] on input "Driving License" at bounding box center [777, 395] width 314 height 33
type input "00554888"
click at [476, 481] on select "Please select 1 2" at bounding box center [443, 492] width 322 height 33
select select "2"
click at [282, 476] on select "Please select 1 2" at bounding box center [443, 492] width 322 height 33
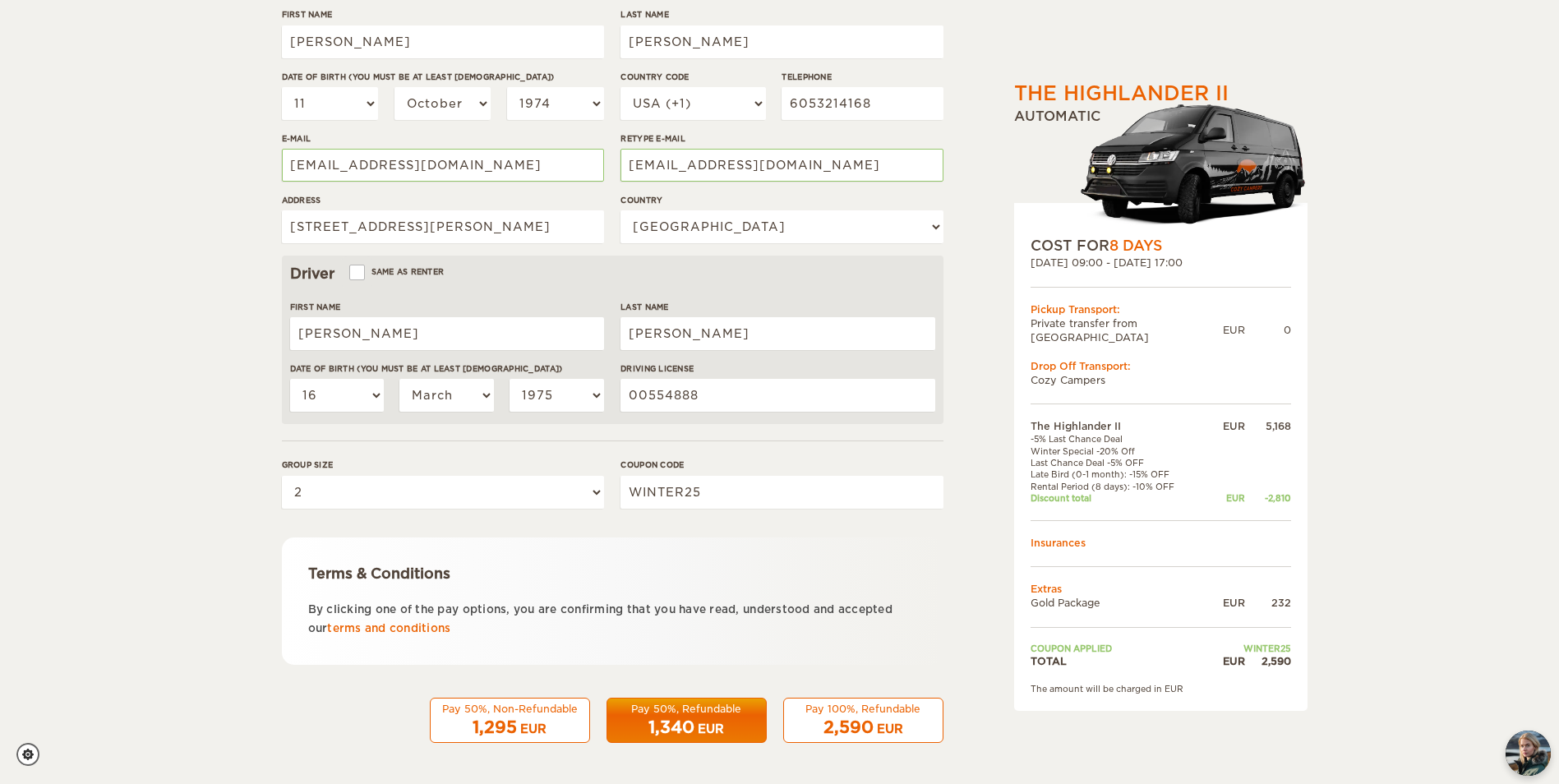
click at [845, 718] on span "2,590" at bounding box center [848, 727] width 50 height 20
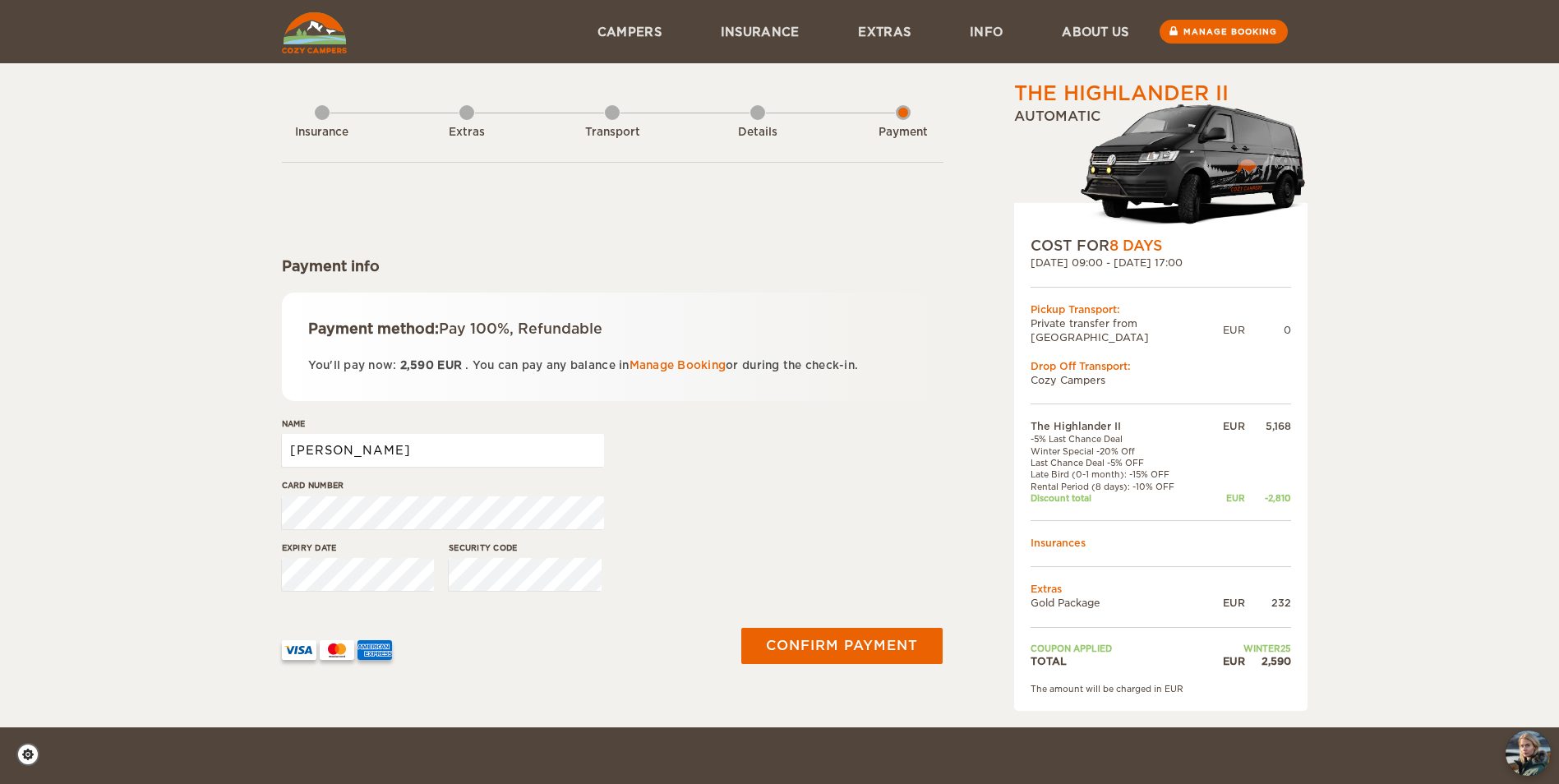
click at [382, 455] on input "[PERSON_NAME]" at bounding box center [443, 450] width 322 height 33
type input "[PERSON_NAME]"
click at [829, 652] on button "Confirm payment" at bounding box center [842, 646] width 201 height 36
click at [829, 652] on button "submit" at bounding box center [841, 646] width 202 height 36
